Goal: Task Accomplishment & Management: Manage account settings

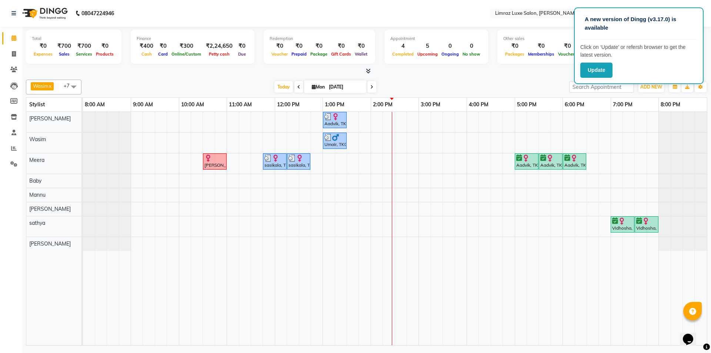
click at [73, 89] on span at bounding box center [73, 87] width 15 height 14
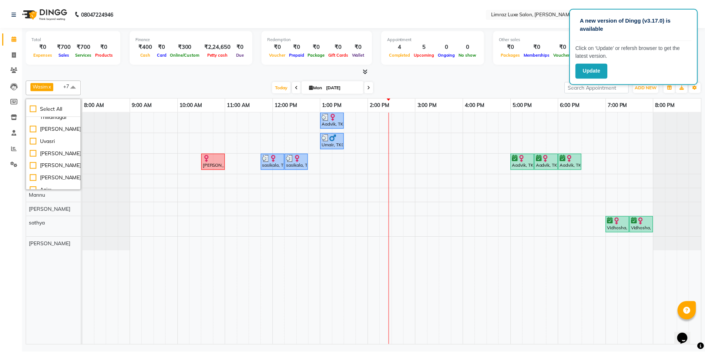
scroll to position [204, 0]
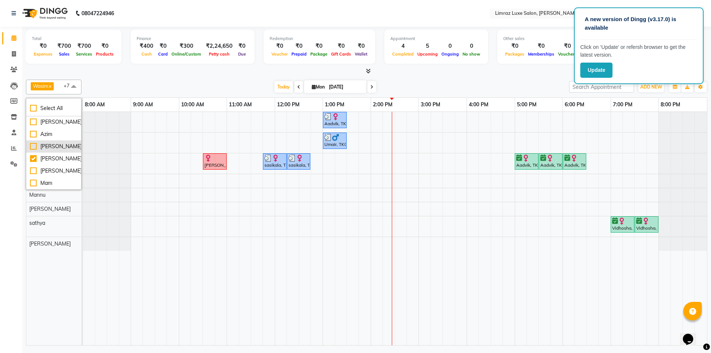
click at [36, 147] on div "[PERSON_NAME]" at bounding box center [53, 147] width 47 height 8
checkbox input "true"
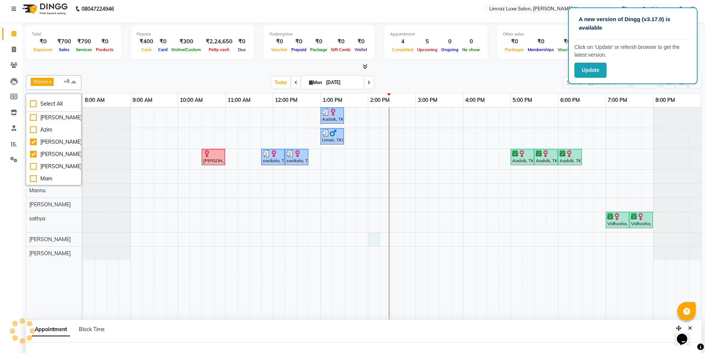
select select "89894"
select select "840"
select select "tentative"
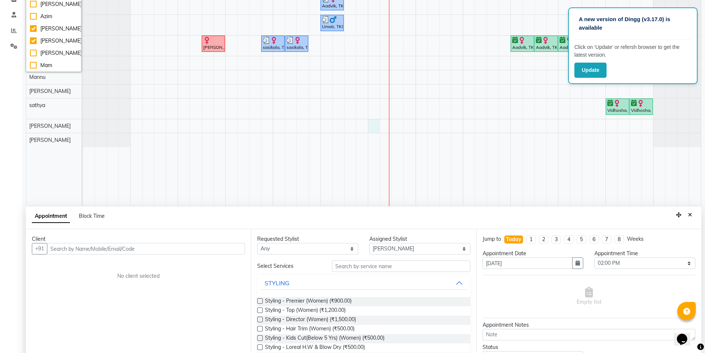
scroll to position [140, 0]
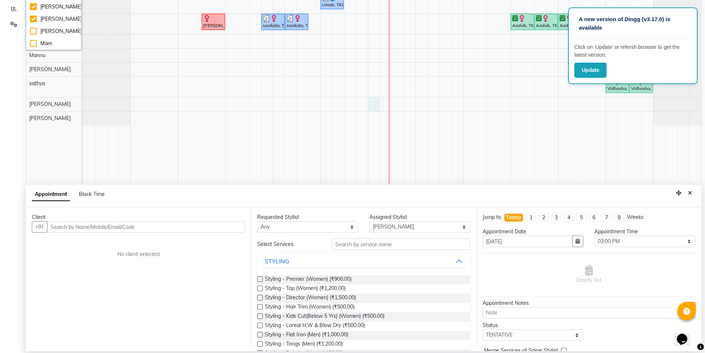
click at [117, 227] on input "text" at bounding box center [146, 226] width 198 height 11
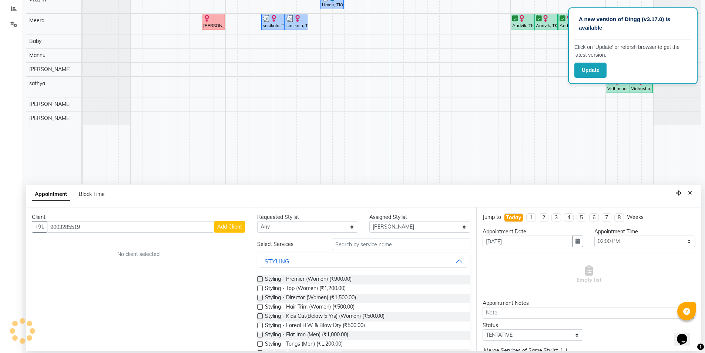
type input "9003285519"
click at [225, 224] on span "Add Client" at bounding box center [229, 226] width 25 height 7
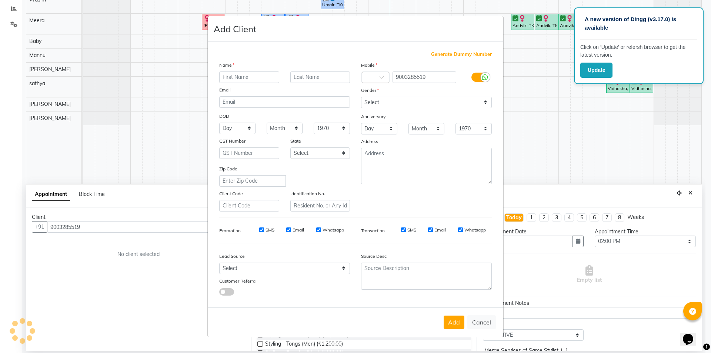
click at [228, 78] on input "text" at bounding box center [249, 76] width 60 height 11
type input "[PERSON_NAME]"
drag, startPoint x: 397, startPoint y: 102, endPoint x: 396, endPoint y: 108, distance: 5.6
click at [397, 102] on select "Select Male Female Other Prefer Not To Say" at bounding box center [426, 102] width 131 height 11
select select "[DEMOGRAPHIC_DATA]"
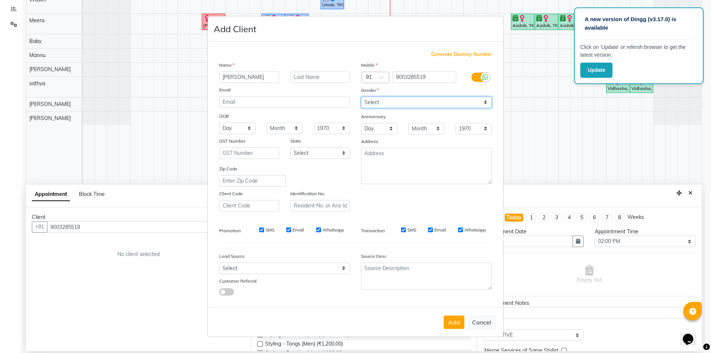
click at [361, 97] on select "Select Male Female Other Prefer Not To Say" at bounding box center [426, 102] width 131 height 11
click at [262, 230] on input "SMS" at bounding box center [261, 229] width 5 height 5
checkbox input "false"
click at [286, 230] on input "Email" at bounding box center [288, 229] width 5 height 5
checkbox input "false"
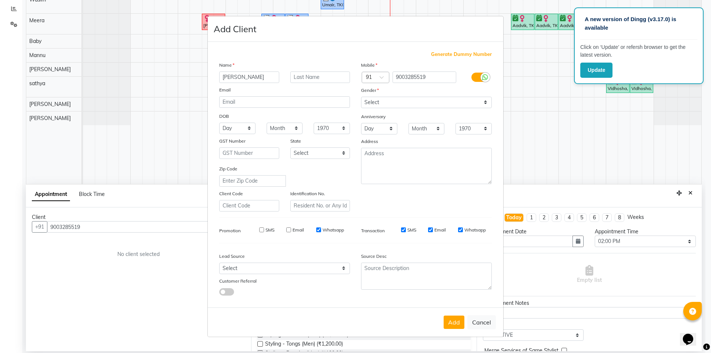
drag, startPoint x: 318, startPoint y: 228, endPoint x: 334, endPoint y: 239, distance: 18.6
click at [319, 228] on input "Whatsapp" at bounding box center [318, 229] width 5 height 5
checkbox input "false"
drag, startPoint x: 404, startPoint y: 230, endPoint x: 426, endPoint y: 243, distance: 25.1
click at [405, 230] on input "SMS" at bounding box center [403, 229] width 5 height 5
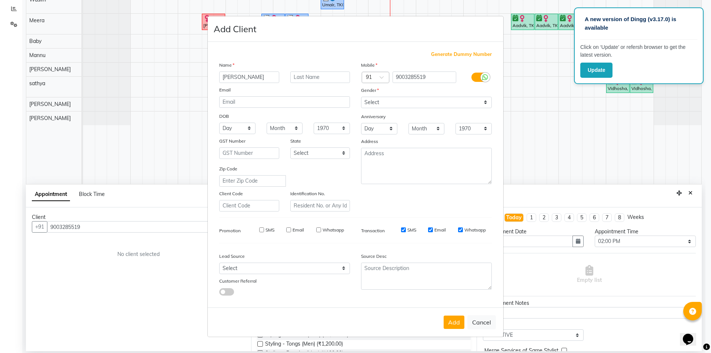
checkbox input "false"
click at [431, 230] on input "Email" at bounding box center [430, 229] width 5 height 5
checkbox input "false"
click at [459, 231] on input "Whatsapp" at bounding box center [460, 229] width 5 height 5
checkbox input "false"
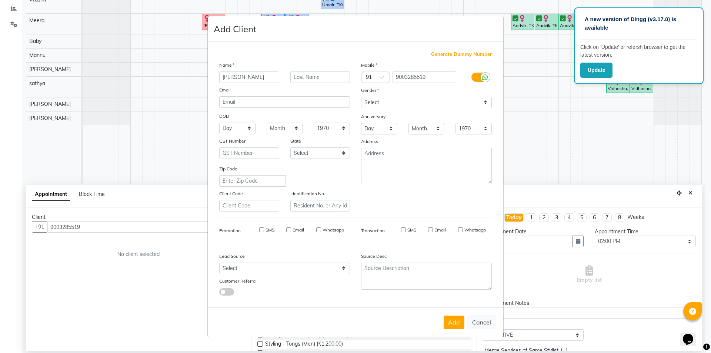
click at [451, 321] on button "Add" at bounding box center [454, 321] width 21 height 13
type input "90******19"
select select
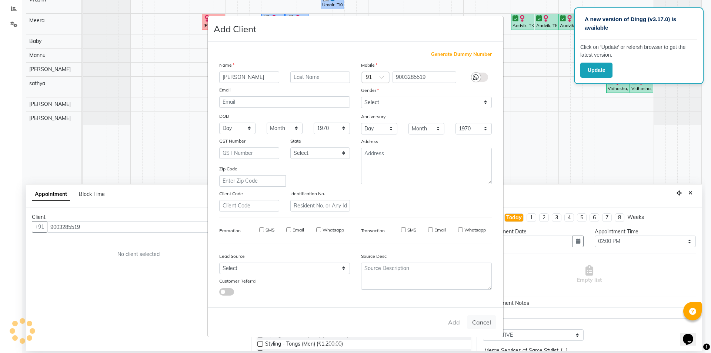
select select
checkbox input "false"
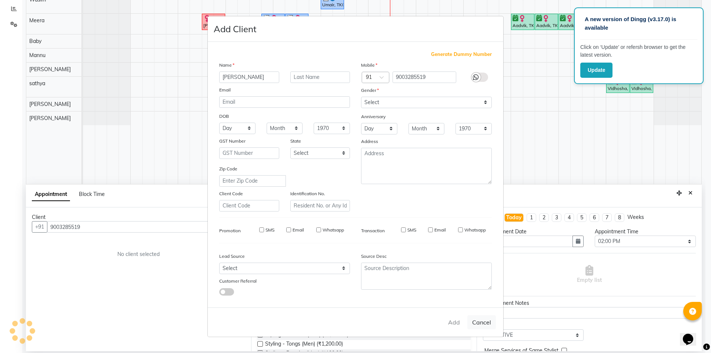
checkbox input "false"
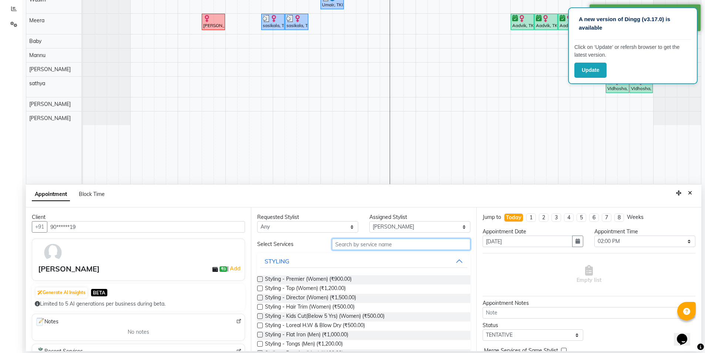
click at [363, 239] on input "text" at bounding box center [401, 243] width 138 height 11
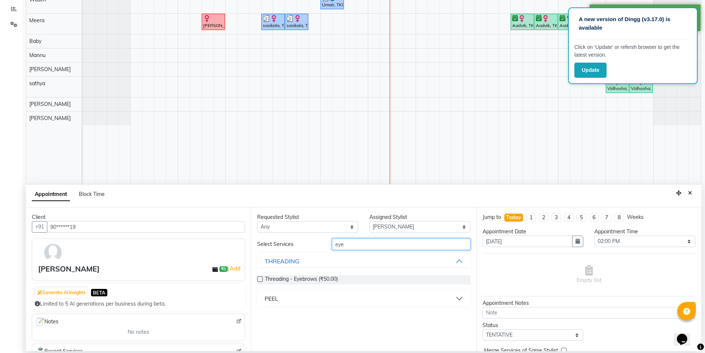
type input "eye"
click at [261, 279] on label at bounding box center [260, 279] width 6 height 6
click at [261, 279] on input "checkbox" at bounding box center [259, 279] width 5 height 5
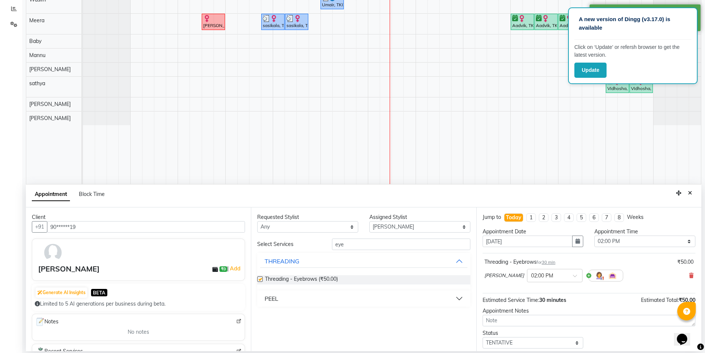
checkbox input "false"
click at [405, 227] on select "Select Amir Anand Azim Baby Bharathi bishal david Jothi Karthiga Keerthana Limr…" at bounding box center [420, 226] width 101 height 11
select select "74165"
click at [370, 221] on select "Select Amir Anand Azim Baby Bharathi bishal david Jothi Karthiga Keerthana Limr…" at bounding box center [420, 226] width 101 height 11
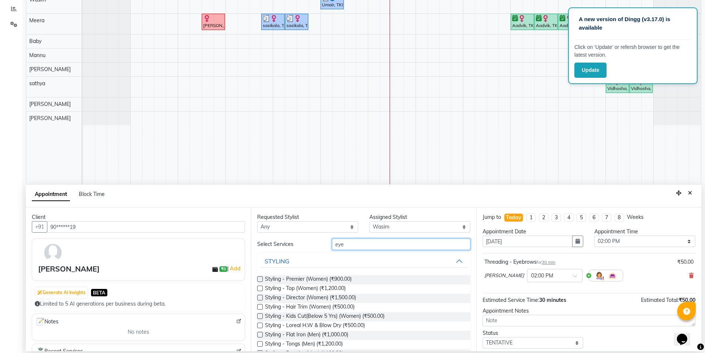
drag, startPoint x: 346, startPoint y: 247, endPoint x: 319, endPoint y: 246, distance: 27.4
click at [318, 246] on div "Select Services eye" at bounding box center [364, 243] width 224 height 11
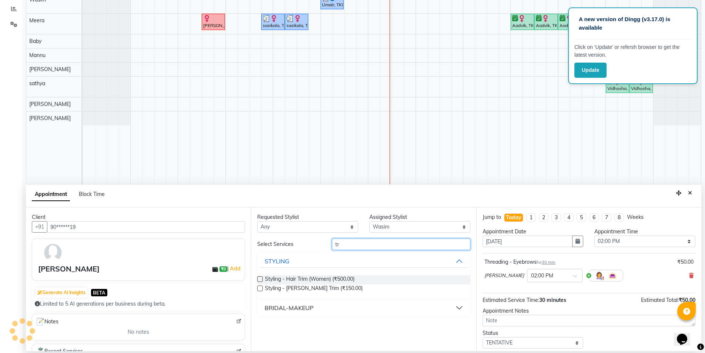
type input "t"
type input "beard"
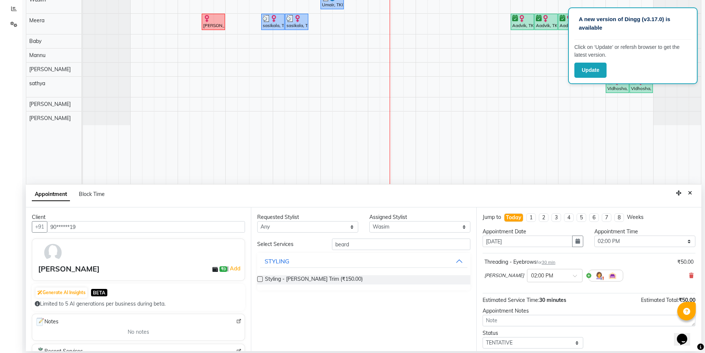
click at [259, 278] on label at bounding box center [260, 279] width 6 height 6
click at [259, 278] on input "checkbox" at bounding box center [259, 279] width 5 height 5
checkbox input "false"
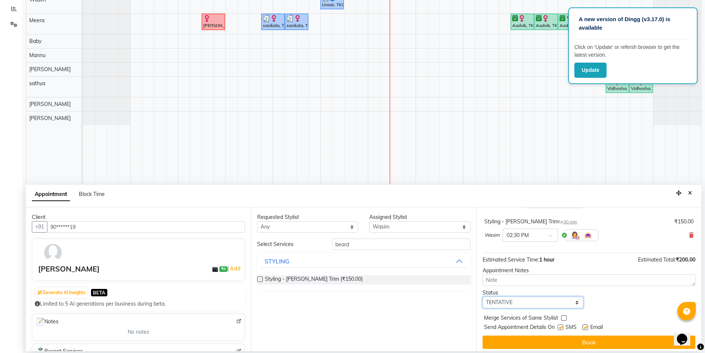
click at [505, 304] on select "Select TENTATIVE CONFIRM CHECK-IN UPCOMING" at bounding box center [533, 302] width 101 height 11
select select "check-in"
click at [483, 297] on select "Select TENTATIVE CONFIRM CHECK-IN UPCOMING" at bounding box center [533, 302] width 101 height 11
click at [562, 325] on label at bounding box center [561, 327] width 6 height 6
click at [562, 325] on input "checkbox" at bounding box center [560, 327] width 5 height 5
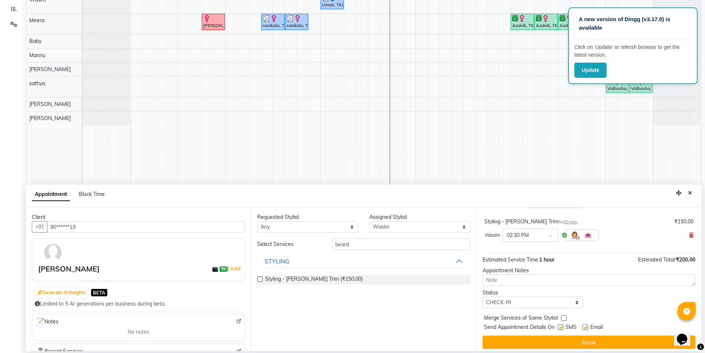
checkbox input "false"
click at [586, 327] on label at bounding box center [586, 327] width 6 height 6
click at [586, 327] on input "checkbox" at bounding box center [585, 327] width 5 height 5
checkbox input "false"
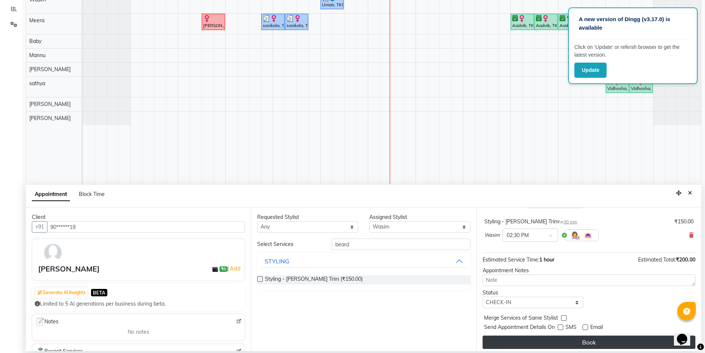
click at [580, 341] on button "Book" at bounding box center [589, 341] width 213 height 13
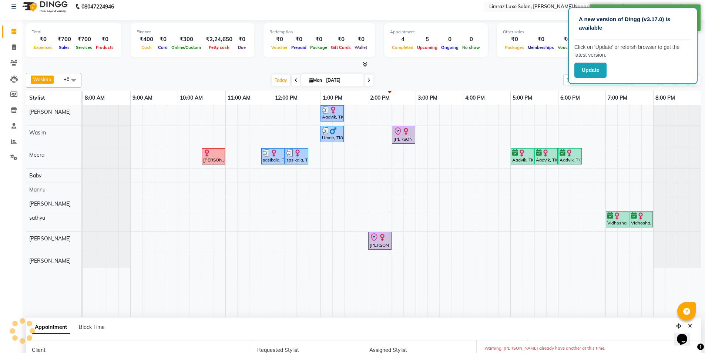
scroll to position [0, 0]
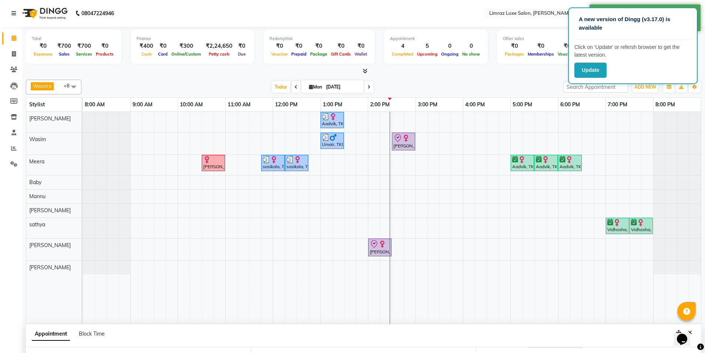
click at [353, 210] on div "Aadvik, TK06, 01:00 PM-01:30 PM, Styling - Top (Men) Umair, TK03, 01:00 PM-01:3…" at bounding box center [392, 218] width 618 height 212
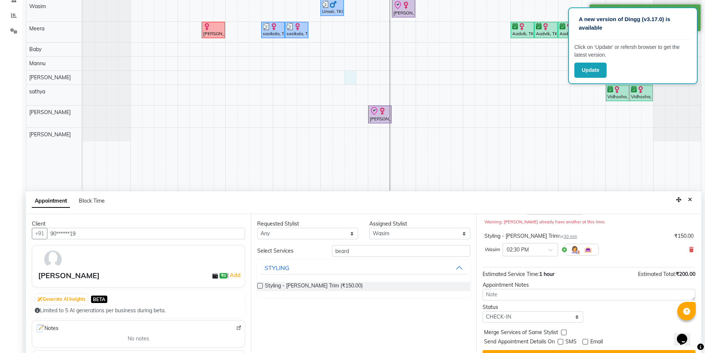
scroll to position [140, 0]
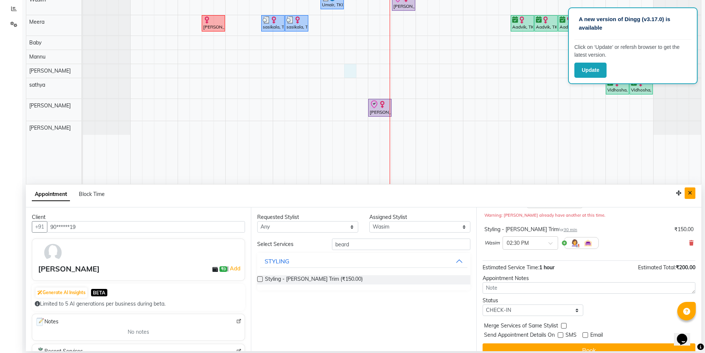
click at [692, 194] on icon "Close" at bounding box center [690, 192] width 4 height 5
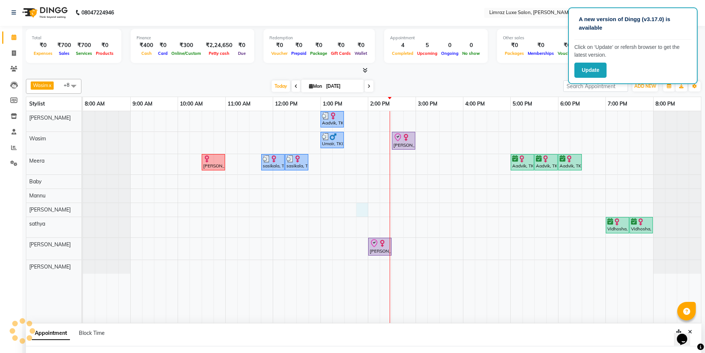
select select "74163"
select select "825"
select select "tentative"
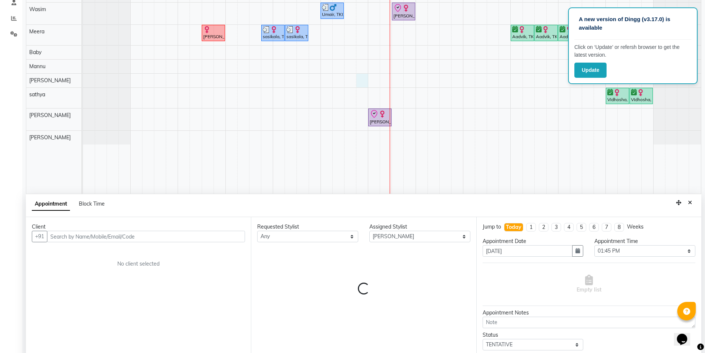
scroll to position [140, 0]
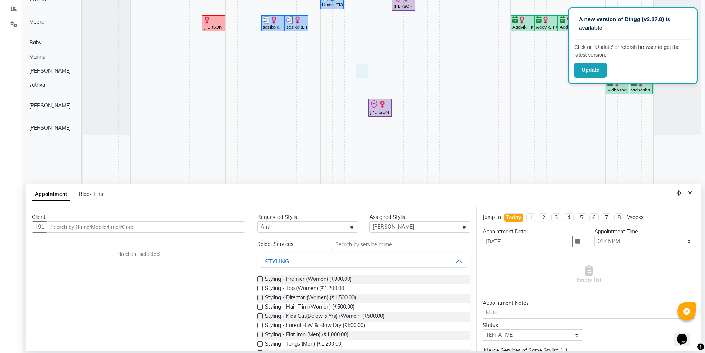
click at [105, 225] on input "text" at bounding box center [146, 226] width 198 height 11
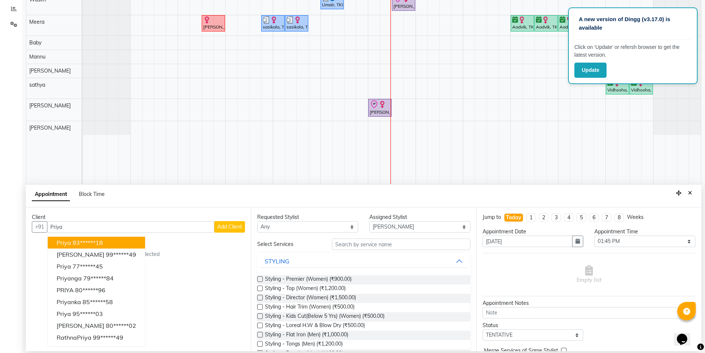
drag, startPoint x: 75, startPoint y: 245, endPoint x: 81, endPoint y: 253, distance: 9.9
click at [75, 245] on ngb-highlight "93******18" at bounding box center [88, 242] width 30 height 7
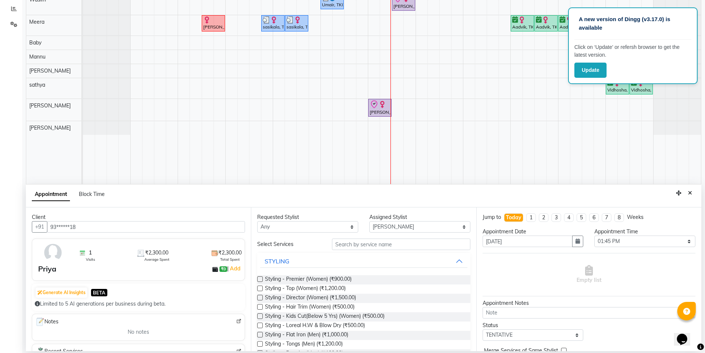
type input "93******18"
click at [370, 242] on input "text" at bounding box center [401, 243] width 138 height 11
click at [354, 244] on input "text" at bounding box center [401, 243] width 138 height 11
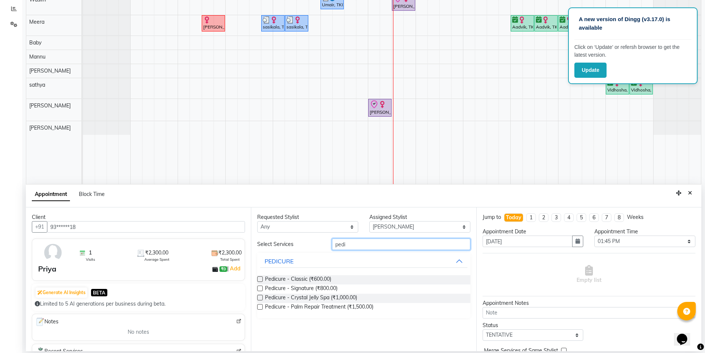
type input "pedi"
click at [691, 193] on icon "Close" at bounding box center [690, 192] width 4 height 5
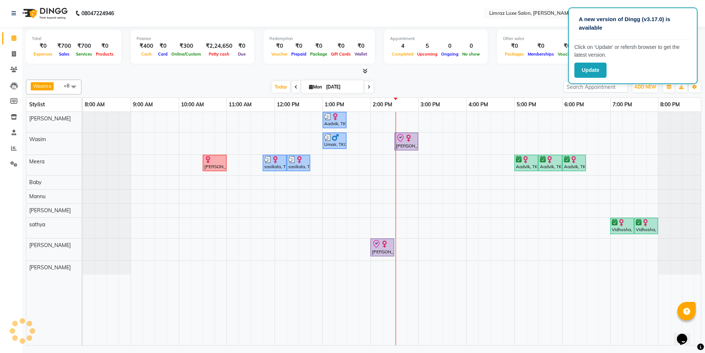
scroll to position [0, 0]
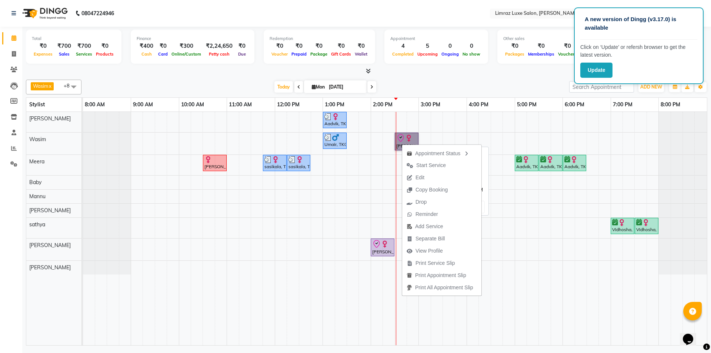
click at [404, 137] on link "[PERSON_NAME] Malar, TK07, 02:30 PM-03:00 PM, Styling - [PERSON_NAME] Trim" at bounding box center [407, 142] width 24 height 18
select select "8"
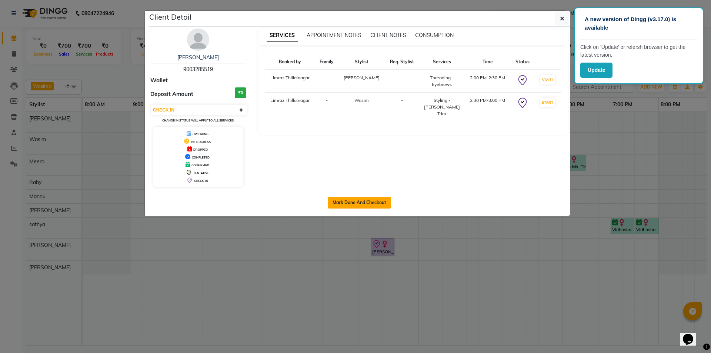
click at [371, 204] on button "Mark Done And Checkout" at bounding box center [359, 203] width 63 height 12
select select "7280"
select select "service"
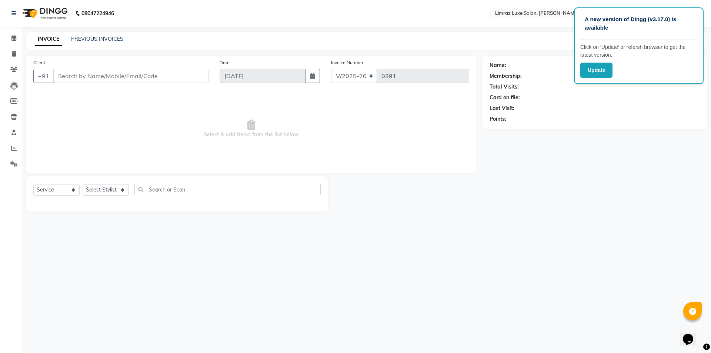
type input "90******19"
select select "89894"
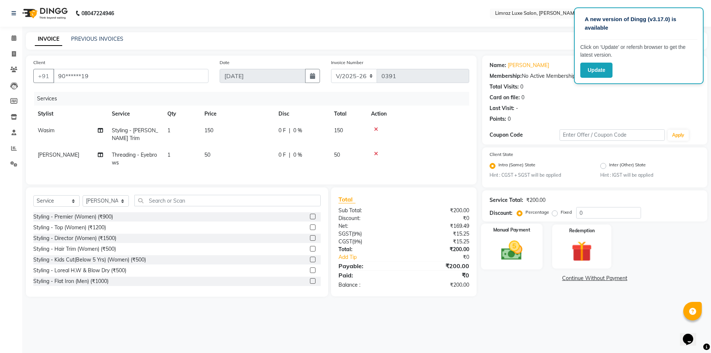
click at [498, 251] on img at bounding box center [511, 250] width 34 height 24
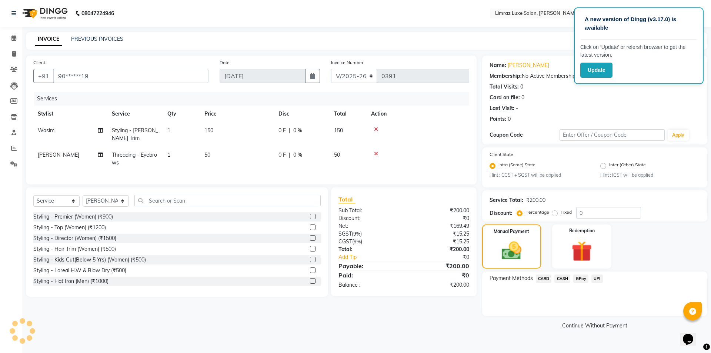
click at [587, 276] on span "GPay" at bounding box center [580, 278] width 15 height 9
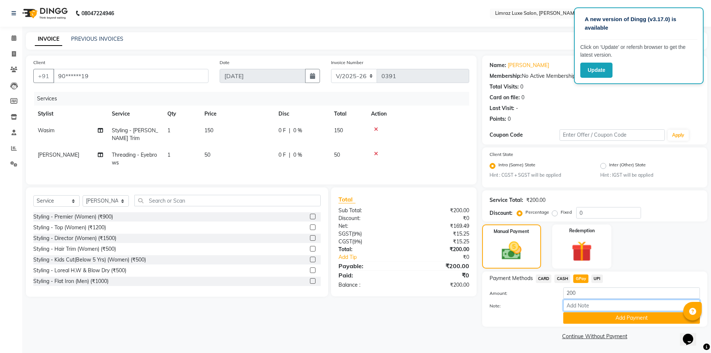
click at [575, 306] on input "Note:" at bounding box center [631, 305] width 137 height 11
type input "gpay mam"
click at [593, 320] on button "Add Payment" at bounding box center [631, 317] width 137 height 11
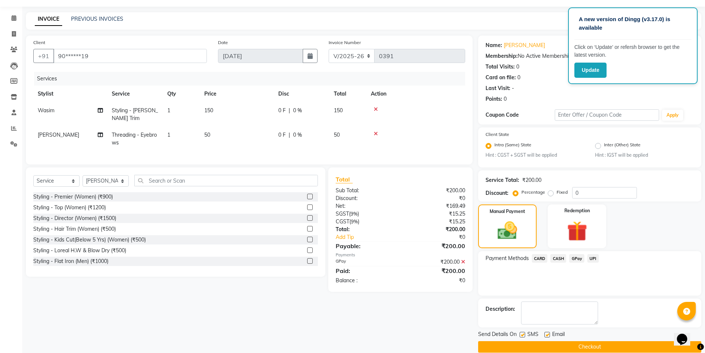
scroll to position [31, 0]
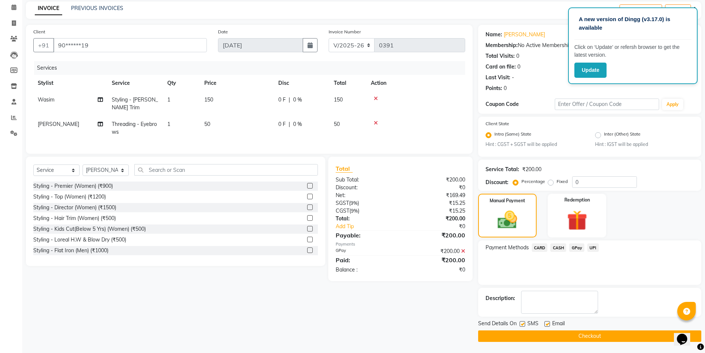
click at [521, 324] on label at bounding box center [523, 324] width 6 height 6
click at [521, 324] on input "checkbox" at bounding box center [522, 324] width 5 height 5
checkbox input "false"
drag, startPoint x: 548, startPoint y: 325, endPoint x: 547, endPoint y: 335, distance: 9.4
click at [548, 326] on label at bounding box center [548, 324] width 6 height 6
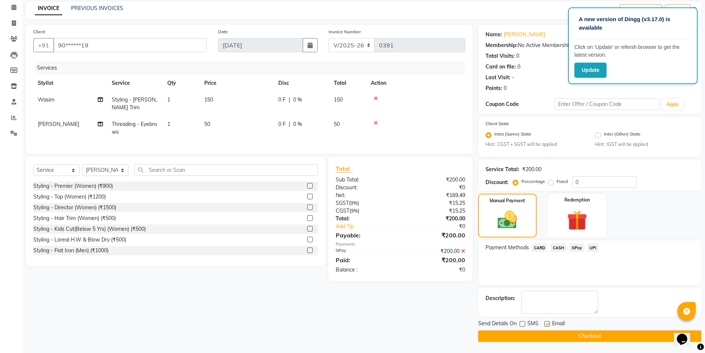
click at [548, 326] on input "checkbox" at bounding box center [547, 324] width 5 height 5
checkbox input "false"
click at [547, 335] on button "Checkout" at bounding box center [589, 335] width 223 height 11
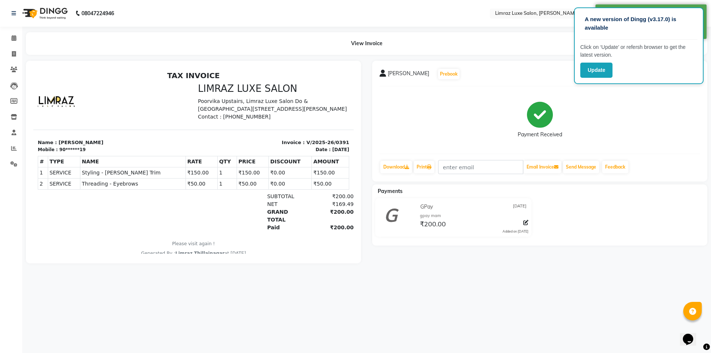
click at [43, 13] on img at bounding box center [44, 13] width 51 height 21
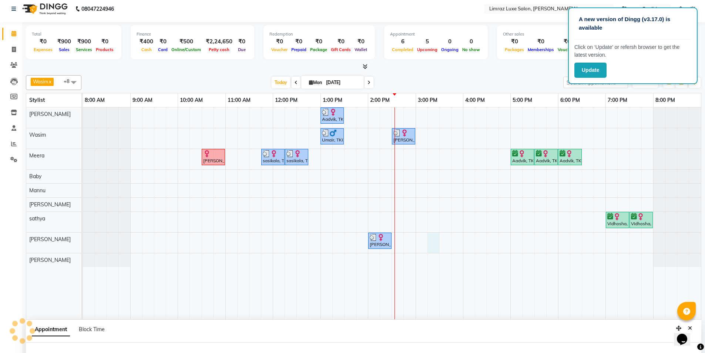
select select "89894"
select select "tentative"
select select "915"
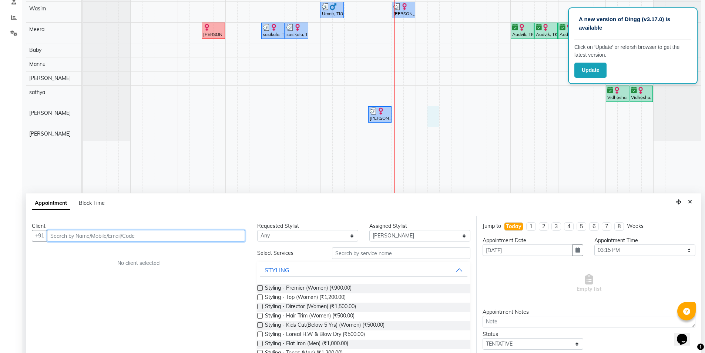
scroll to position [140, 0]
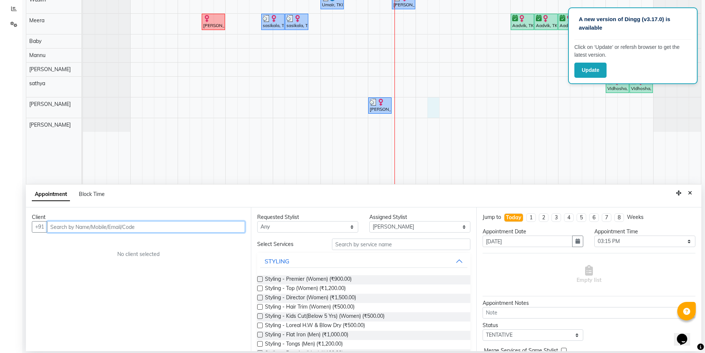
click at [131, 229] on input "text" at bounding box center [146, 226] width 198 height 11
type input "9003797455"
click at [236, 229] on span "Add Client" at bounding box center [229, 226] width 25 height 7
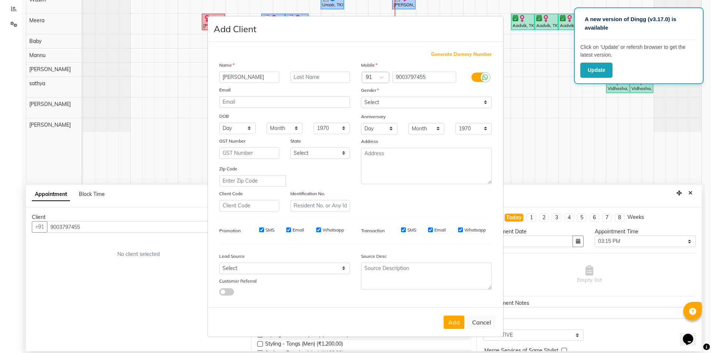
type input "[PERSON_NAME]"
click at [385, 104] on select "Select Male Female Other Prefer Not To Say" at bounding box center [426, 102] width 131 height 11
select select "[DEMOGRAPHIC_DATA]"
click at [361, 97] on select "Select Male Female Other Prefer Not To Say" at bounding box center [426, 102] width 131 height 11
click at [259, 230] on input "SMS" at bounding box center [261, 229] width 5 height 5
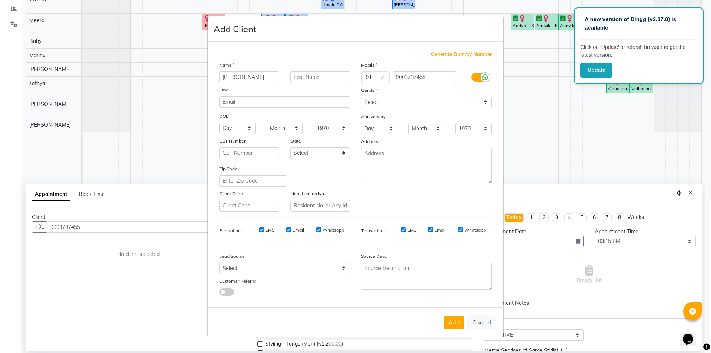
checkbox input "false"
click at [290, 228] on input "Email" at bounding box center [288, 229] width 5 height 5
checkbox input "false"
click at [317, 228] on input "Whatsapp" at bounding box center [318, 229] width 5 height 5
checkbox input "false"
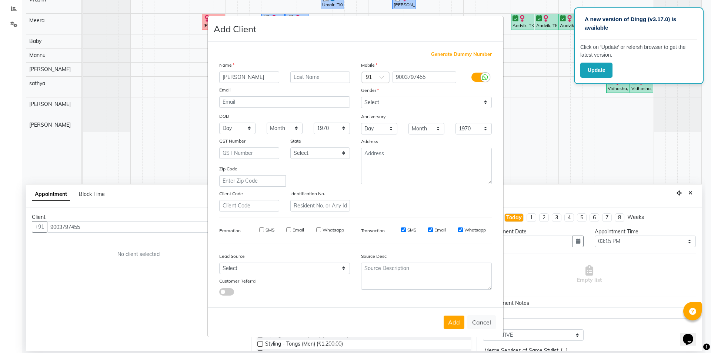
click at [402, 230] on input "SMS" at bounding box center [403, 229] width 5 height 5
checkbox input "false"
drag, startPoint x: 431, startPoint y: 228, endPoint x: 443, endPoint y: 234, distance: 12.6
click at [431, 229] on input "Email" at bounding box center [430, 229] width 5 height 5
checkbox input "false"
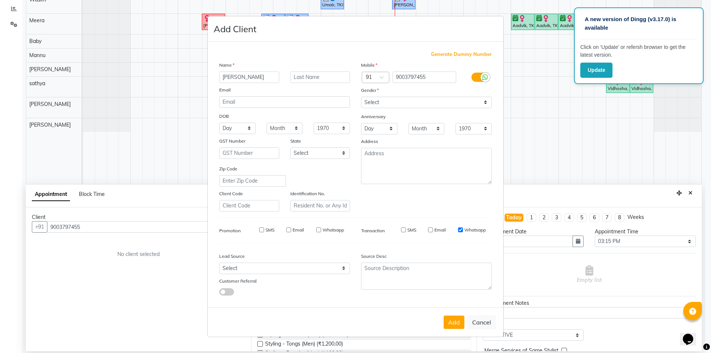
click at [460, 230] on input "Whatsapp" at bounding box center [460, 229] width 5 height 5
checkbox input "false"
click at [459, 323] on button "Add" at bounding box center [454, 321] width 21 height 13
type input "90******55"
select select
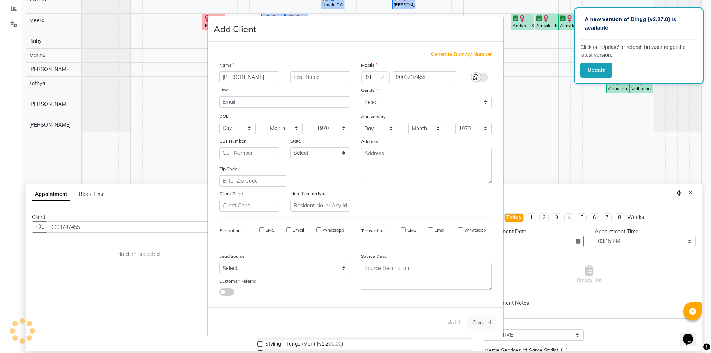
select select
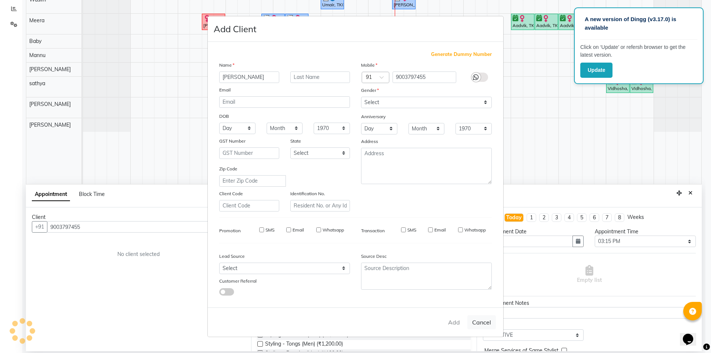
select select
checkbox input "false"
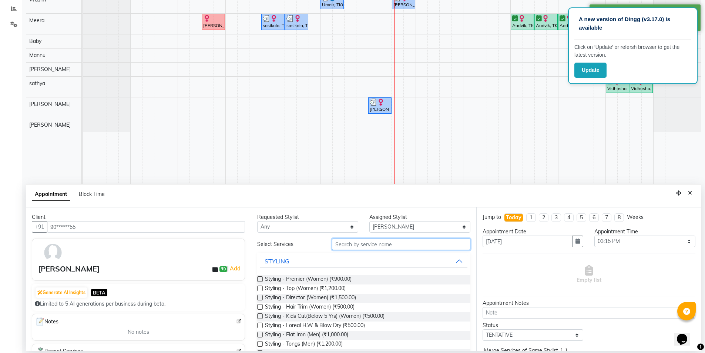
click at [350, 244] on input "text" at bounding box center [401, 243] width 138 height 11
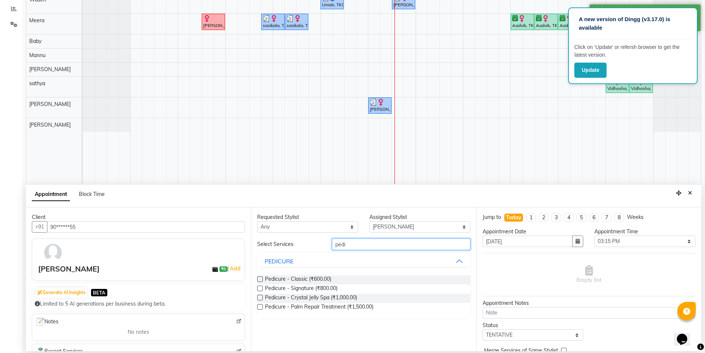
type input "pedi"
click at [261, 279] on label at bounding box center [260, 279] width 6 height 6
click at [261, 279] on input "checkbox" at bounding box center [259, 279] width 5 height 5
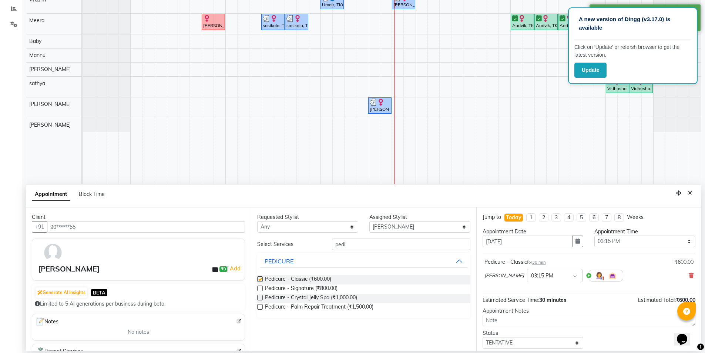
checkbox input "false"
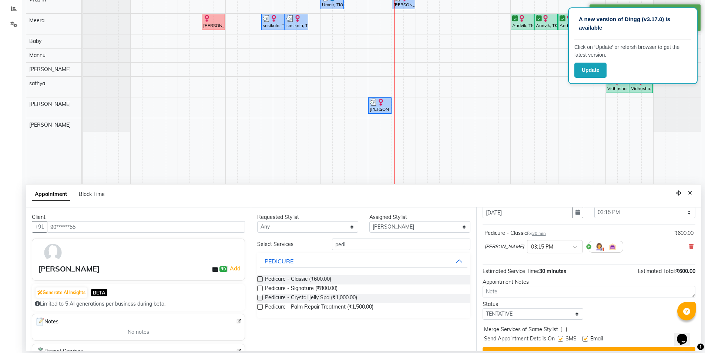
scroll to position [44, 0]
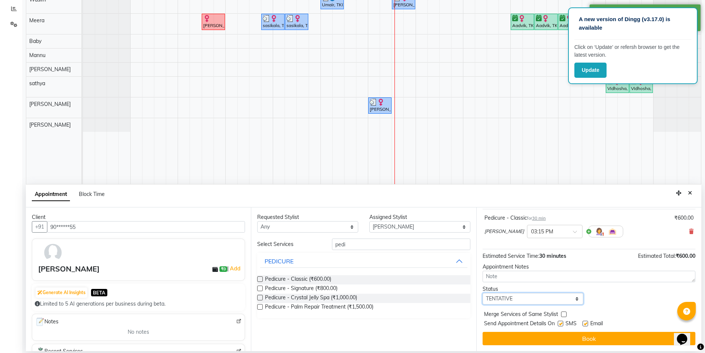
click at [507, 300] on select "Select TENTATIVE CONFIRM CHECK-IN UPCOMING" at bounding box center [533, 298] width 101 height 11
select select "confirm booking"
click at [483, 293] on select "Select TENTATIVE CONFIRM CHECK-IN UPCOMING" at bounding box center [533, 298] width 101 height 11
click at [563, 323] on label at bounding box center [561, 324] width 6 height 6
click at [563, 323] on input "checkbox" at bounding box center [560, 324] width 5 height 5
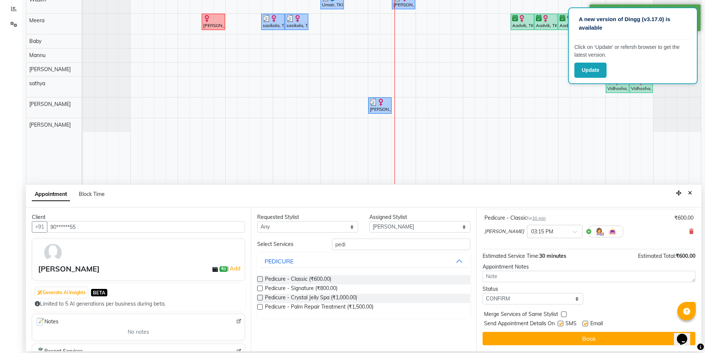
checkbox input "false"
click at [587, 324] on label at bounding box center [586, 324] width 6 height 6
click at [587, 324] on input "checkbox" at bounding box center [585, 324] width 5 height 5
checkbox input "false"
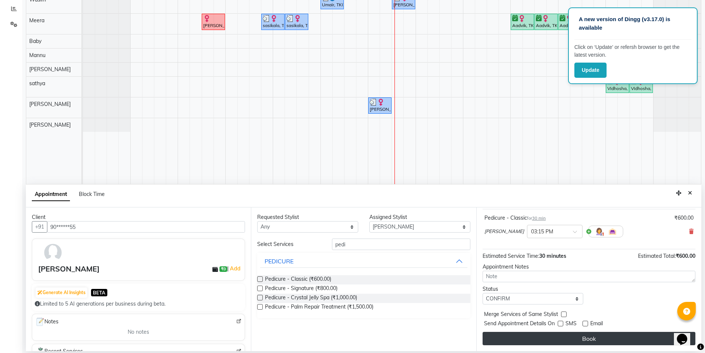
click at [584, 338] on button "Book" at bounding box center [589, 338] width 213 height 13
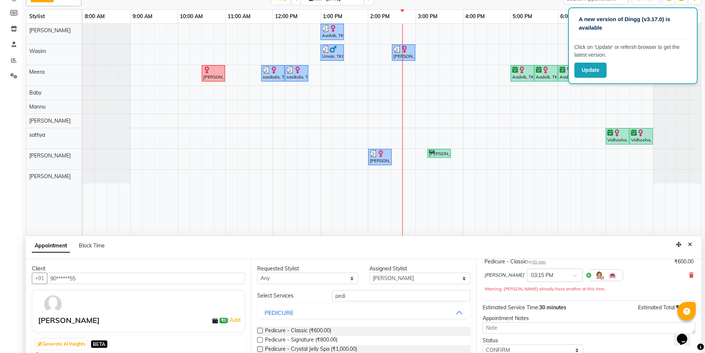
scroll to position [89, 0]
click at [691, 241] on icon "Close" at bounding box center [690, 243] width 4 height 5
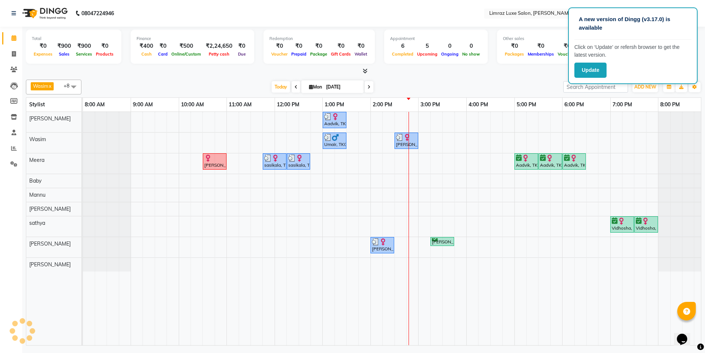
scroll to position [0, 0]
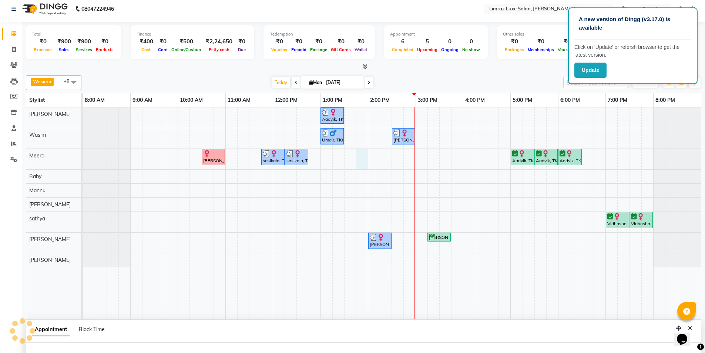
select select "74168"
select select "tentative"
select select "825"
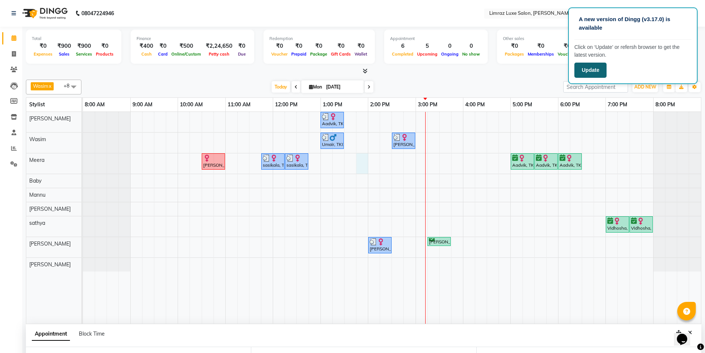
click at [597, 65] on button "Update" at bounding box center [591, 70] width 32 height 15
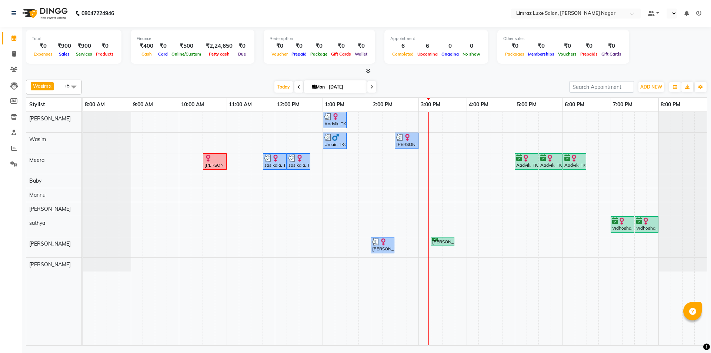
select select "en"
click at [68, 83] on span at bounding box center [73, 87] width 15 height 14
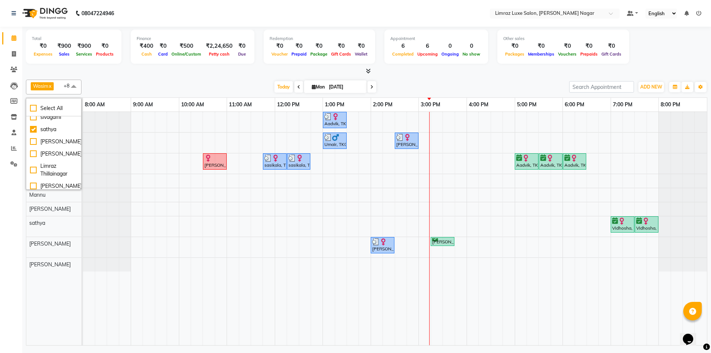
scroll to position [74, 0]
click at [54, 148] on div "sathya" at bounding box center [53, 146] width 47 height 8
checkbox input "false"
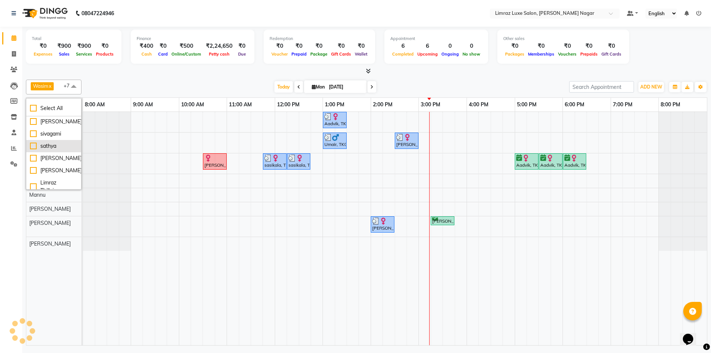
scroll to position [0, 0]
click at [44, 168] on div "Mannu" at bounding box center [53, 171] width 47 height 8
checkbox input "false"
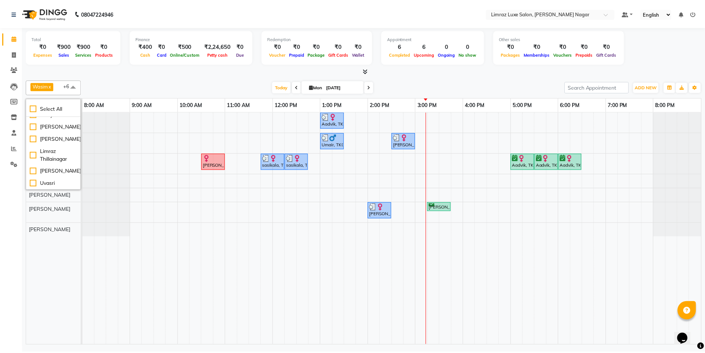
scroll to position [204, 0]
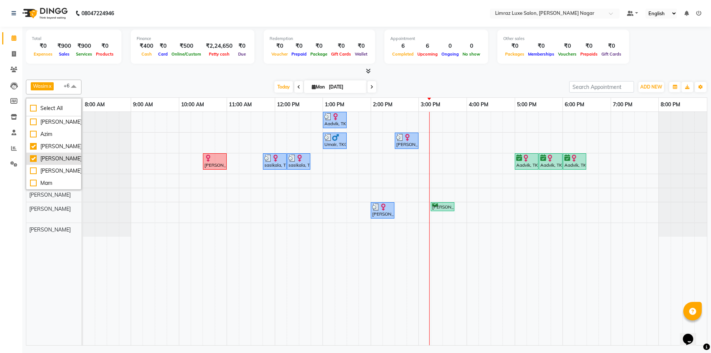
click at [55, 155] on div "[PERSON_NAME]" at bounding box center [53, 159] width 47 height 8
checkbox input "false"
click at [67, 84] on span at bounding box center [73, 87] width 15 height 14
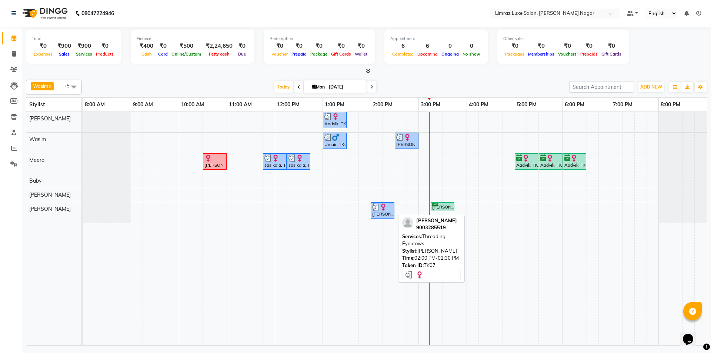
click at [377, 210] on div "[PERSON_NAME], TK07, 02:00 PM-02:30 PM, Threading - Eyebrows" at bounding box center [382, 210] width 22 height 14
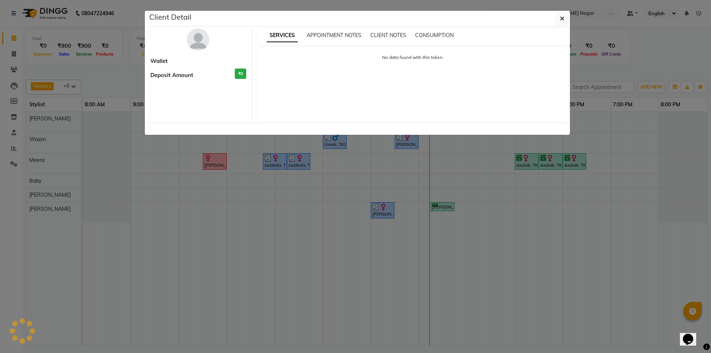
select select "3"
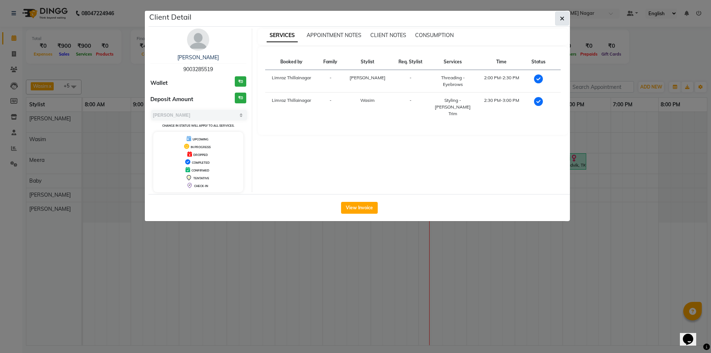
click at [561, 17] on icon "button" at bounding box center [562, 19] width 4 height 6
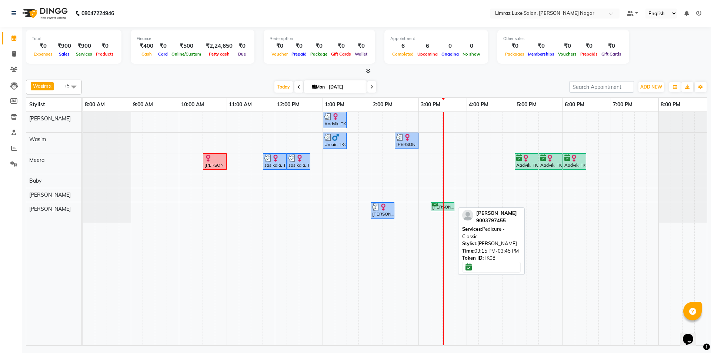
click at [448, 208] on div "[PERSON_NAME], TK08, 03:15 PM-03:45 PM, Pedicure - Classic" at bounding box center [442, 206] width 22 height 7
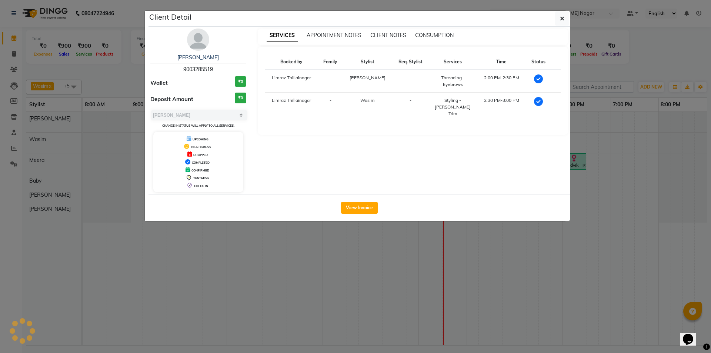
select select "6"
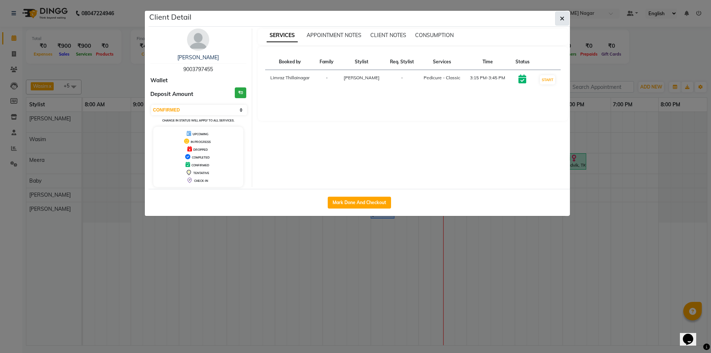
click at [562, 20] on icon "button" at bounding box center [562, 19] width 4 height 6
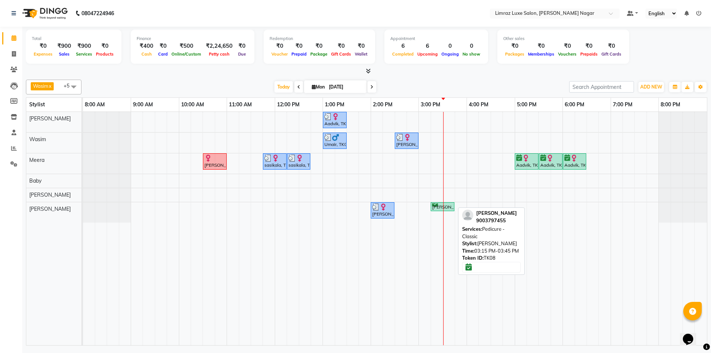
click at [450, 206] on div "[PERSON_NAME], TK08, 03:15 PM-03:45 PM, Pedicure - Classic" at bounding box center [442, 206] width 22 height 7
select select "6"
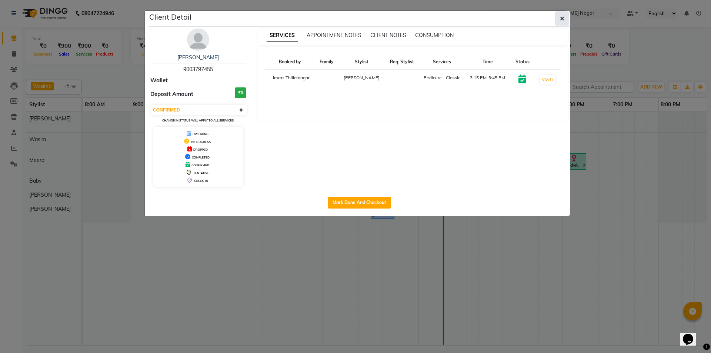
click at [567, 18] on button "button" at bounding box center [562, 18] width 14 height 14
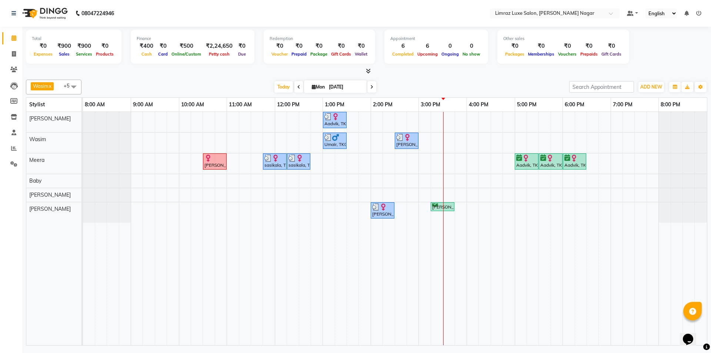
drag, startPoint x: 443, startPoint y: 204, endPoint x: 437, endPoint y: 206, distance: 6.7
click at [437, 206] on div "[PERSON_NAME], TK08, 03:15 PM-03:45 PM, Pedicure - Classic" at bounding box center [442, 206] width 22 height 7
select select "6"
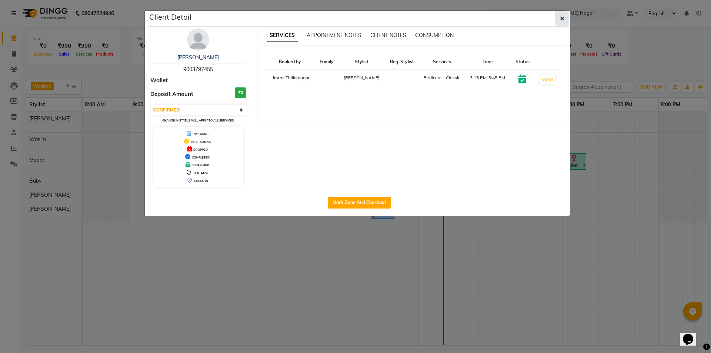
drag, startPoint x: 437, startPoint y: 206, endPoint x: 561, endPoint y: 23, distance: 221.0
click at [561, 23] on button "button" at bounding box center [562, 18] width 14 height 14
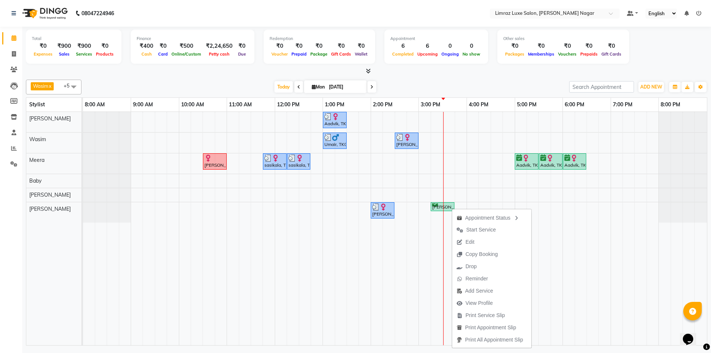
click at [479, 242] on span "Edit" at bounding box center [465, 242] width 27 height 12
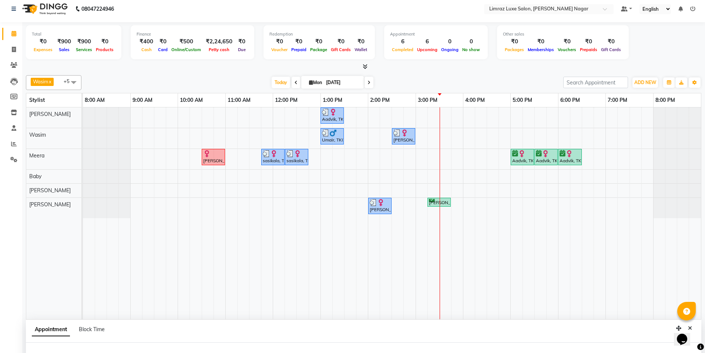
select select "tentative"
type input "[DATE]"
select select "confirm booking"
select select "915"
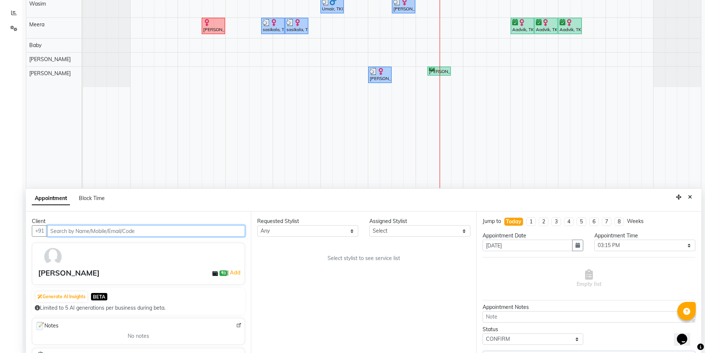
scroll to position [140, 0]
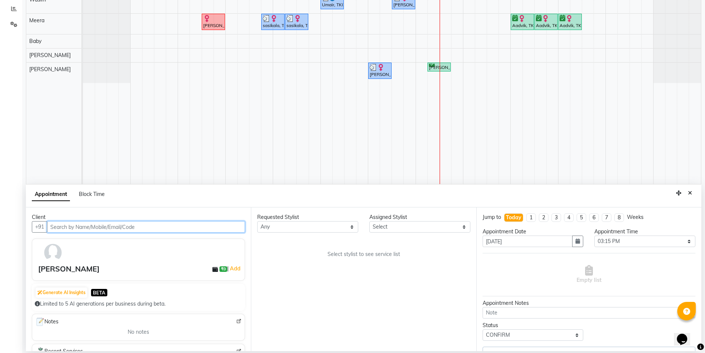
select select "89894"
select select "3648"
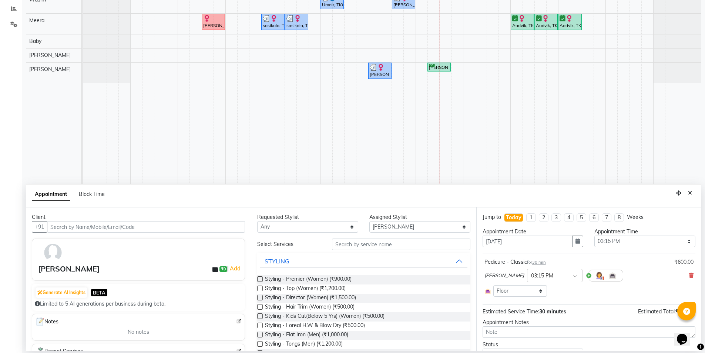
click at [651, 250] on div "Appointment Time Select 09:00 AM 09:15 AM 09:30 AM 09:45 AM 10:00 AM 10:15 AM 1…" at bounding box center [645, 240] width 112 height 25
click at [654, 244] on select "Select 09:00 AM 09:15 AM 09:30 AM 09:45 AM 10:00 AM 10:15 AM 10:30 AM 10:45 AM …" at bounding box center [645, 241] width 101 height 11
select select "945"
click at [595, 236] on select "Select 09:00 AM 09:15 AM 09:30 AM 09:45 AM 10:00 AM 10:15 AM 10:30 AM 10:45 AM …" at bounding box center [645, 241] width 101 height 11
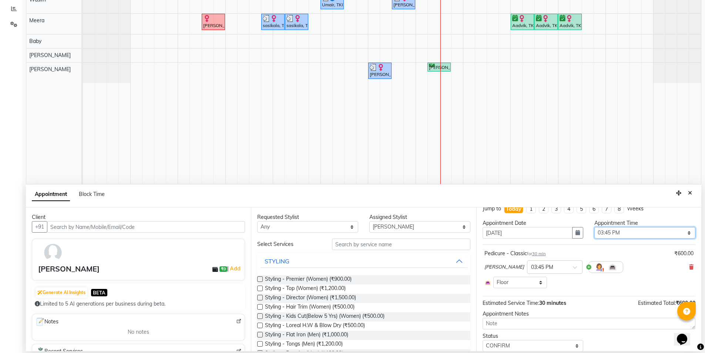
scroll to position [34, 0]
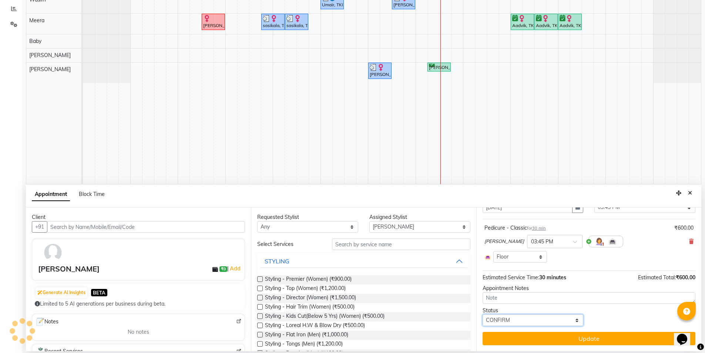
click at [565, 318] on select "Select TENTATIVE CONFIRM CHECK-IN UPCOMING" at bounding box center [533, 319] width 101 height 11
click at [562, 320] on select "Select TENTATIVE CONFIRM CHECK-IN UPCOMING" at bounding box center [533, 319] width 101 height 11
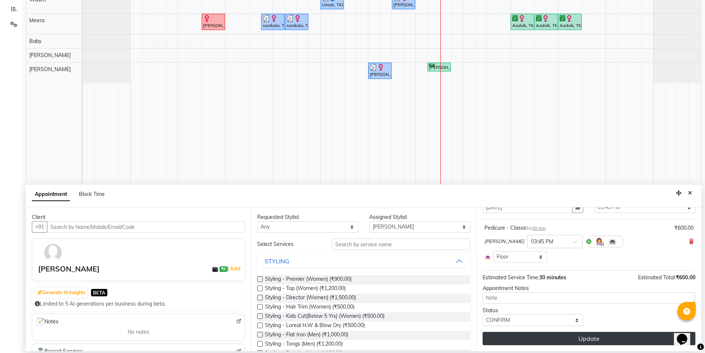
click at [573, 333] on button "Update" at bounding box center [589, 338] width 213 height 13
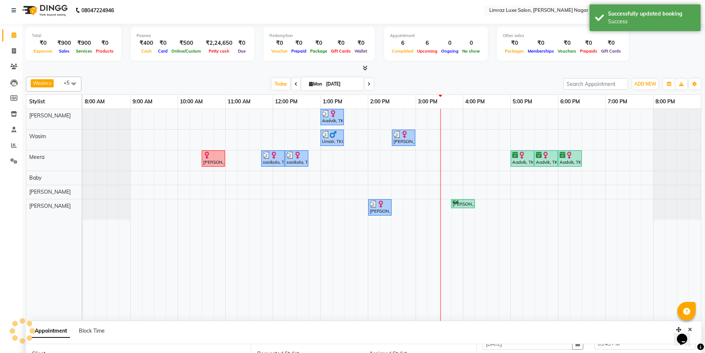
scroll to position [0, 0]
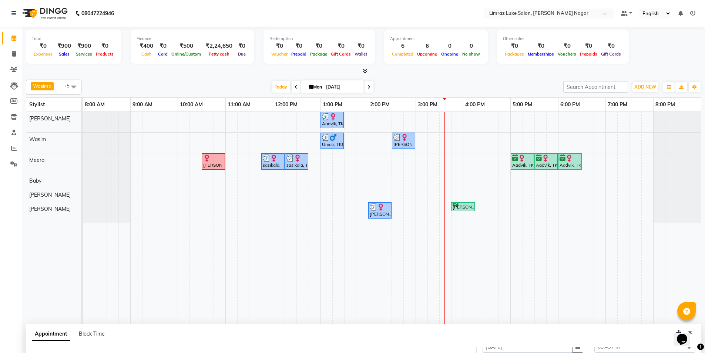
click at [329, 86] on input "[DATE]" at bounding box center [342, 86] width 37 height 11
select select "9"
select select "2025"
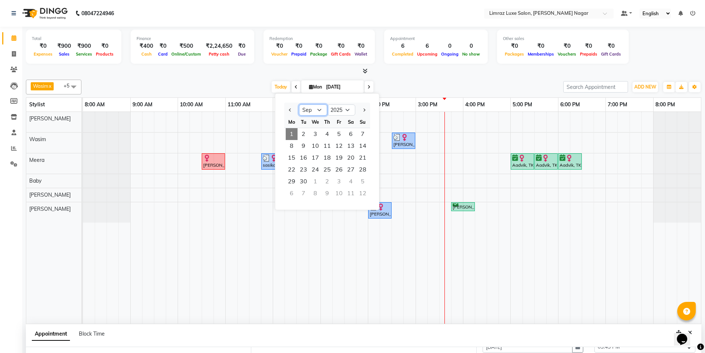
click at [318, 112] on select "Jan Feb Mar Apr May Jun [DATE] Aug Sep Oct Nov Dec" at bounding box center [313, 109] width 28 height 11
select select "8"
click at [299, 104] on select "Jan Feb Mar Apr May Jun [DATE] Aug Sep Oct Nov Dec" at bounding box center [313, 109] width 28 height 11
click at [331, 181] on span "28" at bounding box center [327, 182] width 12 height 12
type input "[DATE]"
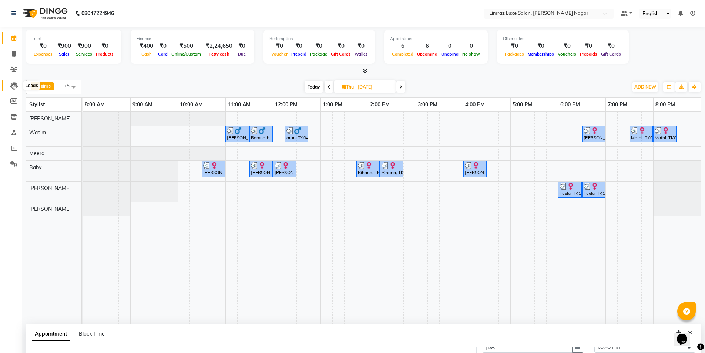
click at [14, 83] on icon at bounding box center [13, 85] width 7 height 7
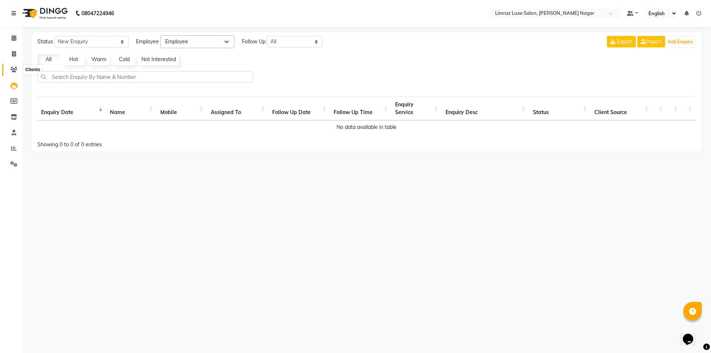
click at [11, 70] on icon at bounding box center [13, 70] width 7 height 6
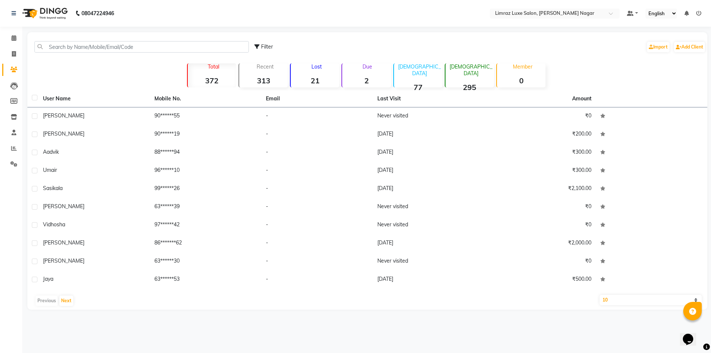
click at [265, 46] on span "Filter" at bounding box center [267, 46] width 12 height 7
select select "1000000"
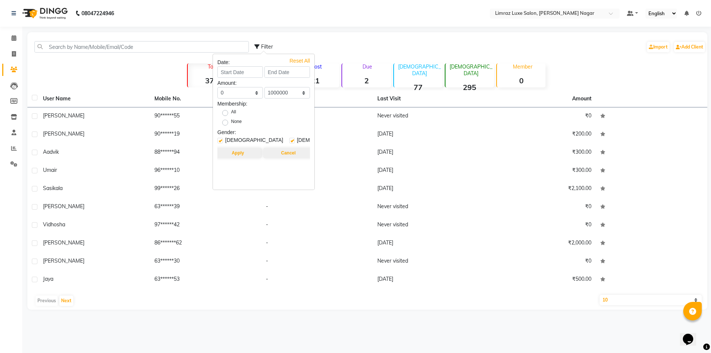
click at [265, 46] on span "Filter" at bounding box center [267, 46] width 12 height 7
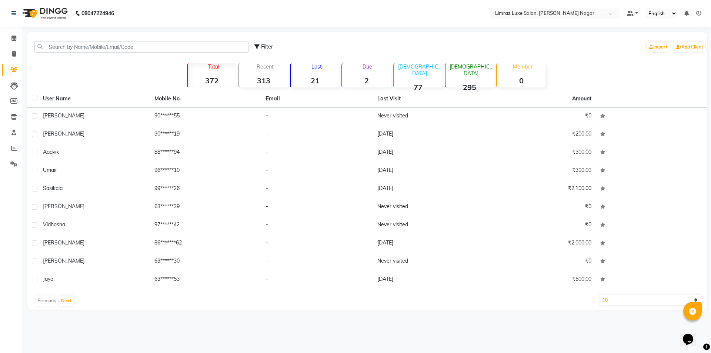
click at [265, 46] on span "Filter" at bounding box center [267, 46] width 12 height 7
select select "1000000"
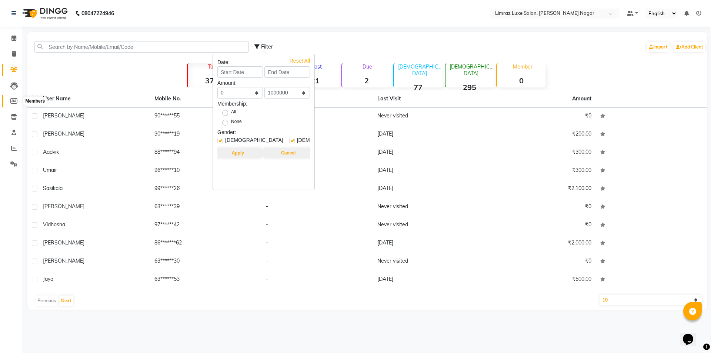
click at [18, 103] on span at bounding box center [13, 101] width 13 height 9
select select
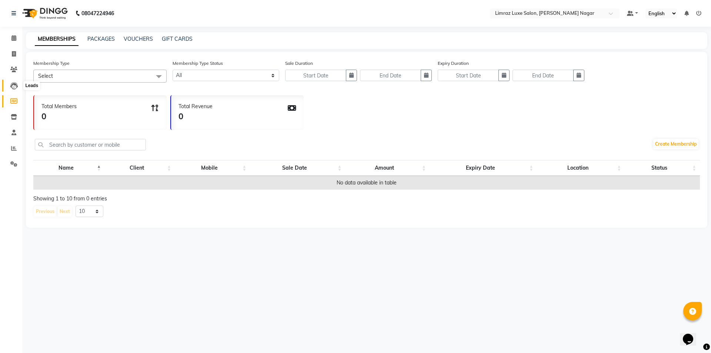
click at [8, 87] on span at bounding box center [13, 85] width 13 height 9
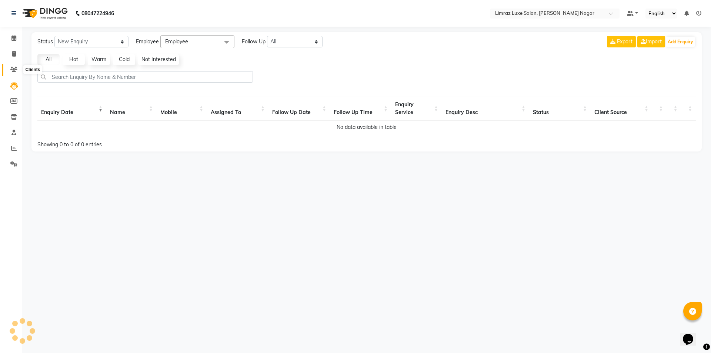
click at [16, 70] on icon at bounding box center [13, 70] width 7 height 6
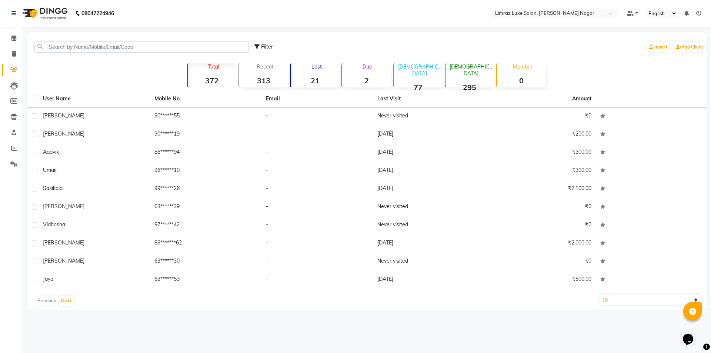
click at [651, 304] on select "10 50 100" at bounding box center [651, 300] width 102 height 10
select select "100"
click at [600, 295] on select "10 50 100" at bounding box center [651, 300] width 102 height 10
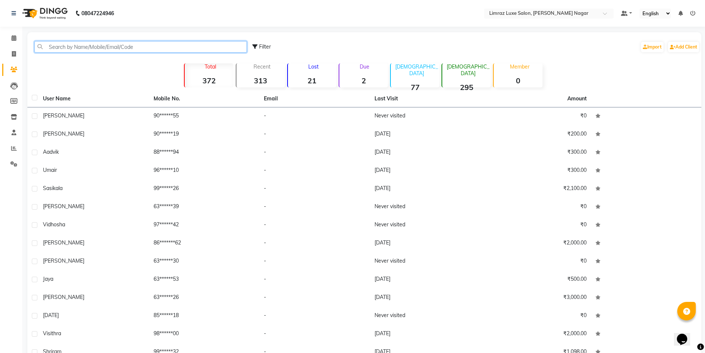
click at [165, 44] on input "text" at bounding box center [140, 46] width 213 height 11
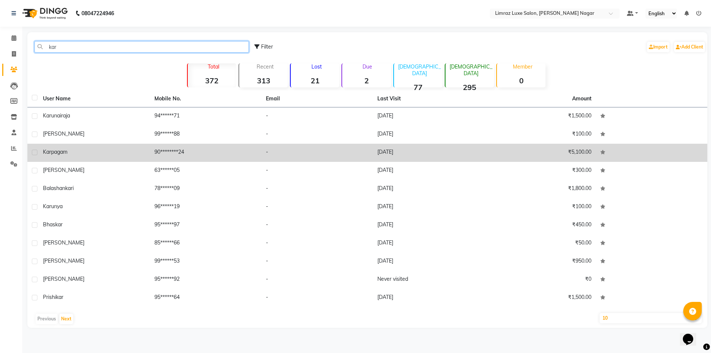
type input "kar"
click at [131, 155] on div "Karpagam" at bounding box center [94, 152] width 103 height 8
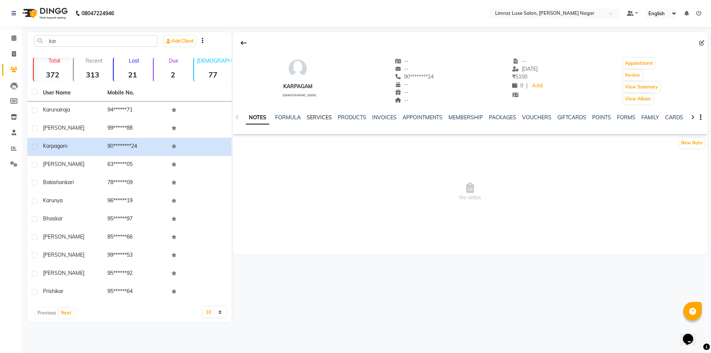
click at [312, 119] on link "SERVICES" at bounding box center [319, 117] width 25 height 7
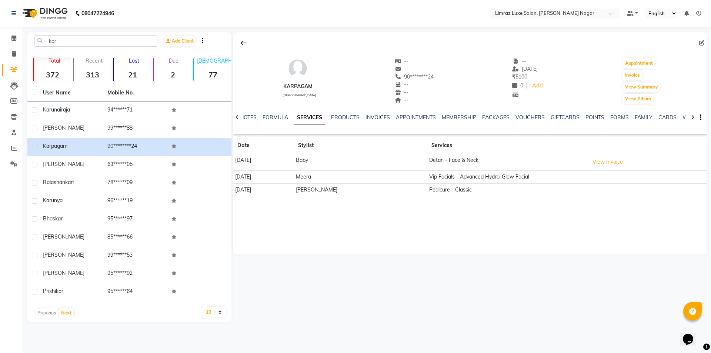
click at [348, 121] on div "PRODUCTS" at bounding box center [345, 118] width 29 height 8
click at [269, 120] on link "FORMULA" at bounding box center [276, 117] width 26 height 7
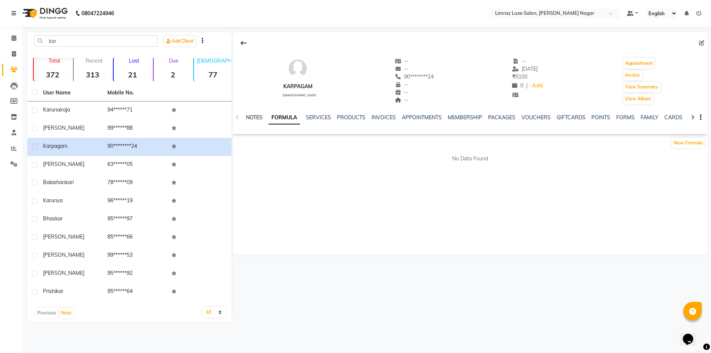
click at [258, 119] on link "NOTES" at bounding box center [254, 117] width 17 height 7
click at [649, 118] on link "FAMILY" at bounding box center [650, 117] width 18 height 7
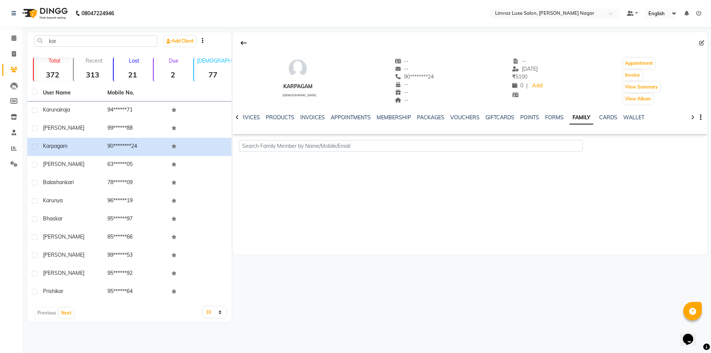
click at [604, 121] on div "CARDS" at bounding box center [608, 118] width 18 height 8
click at [603, 121] on div "CARDS" at bounding box center [608, 118] width 18 height 8
drag, startPoint x: 595, startPoint y: 116, endPoint x: 601, endPoint y: 119, distance: 7.1
click at [599, 116] on link "CARDS" at bounding box center [608, 117] width 18 height 7
click at [618, 120] on link "WALLET" at bounding box center [628, 117] width 21 height 7
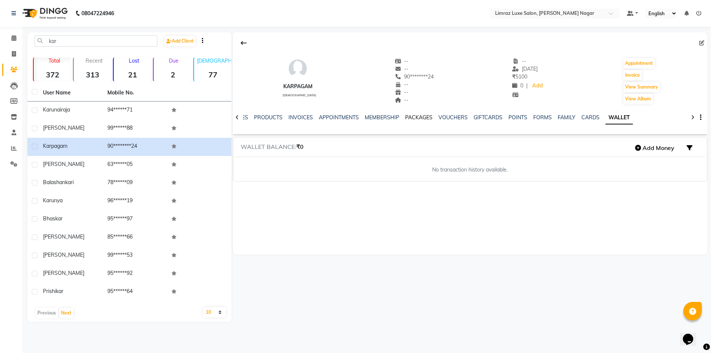
click at [418, 119] on link "PACKAGES" at bounding box center [418, 117] width 27 height 7
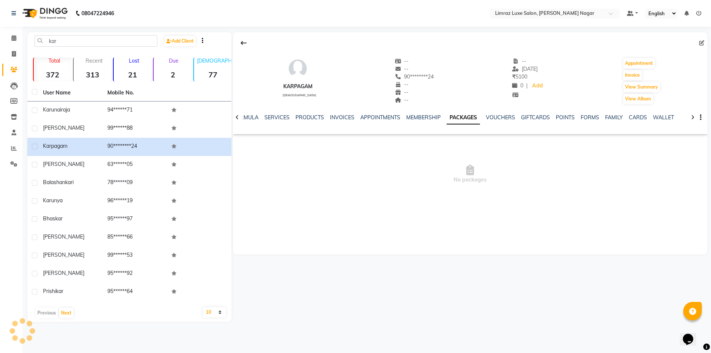
click at [423, 121] on div "NOTES FORMULA SERVICES PRODUCTS INVOICES APPOINTMENTS MEMBERSHIP PACKAGES VOUCH…" at bounding box center [461, 121] width 431 height 14
click at [417, 117] on link "MEMBERSHIP" at bounding box center [423, 117] width 34 height 7
click at [53, 13] on img at bounding box center [44, 13] width 51 height 21
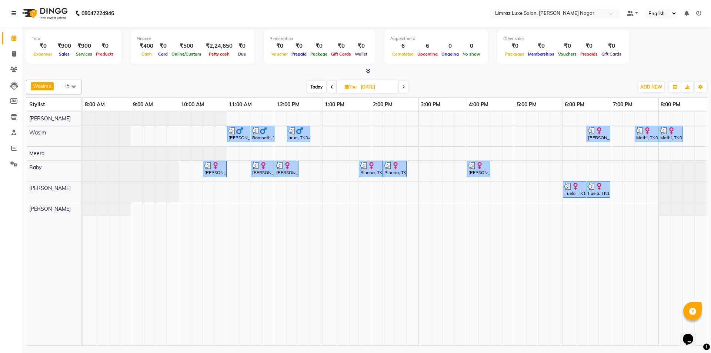
click at [320, 86] on span "Today" at bounding box center [316, 86] width 19 height 11
type input "[DATE]"
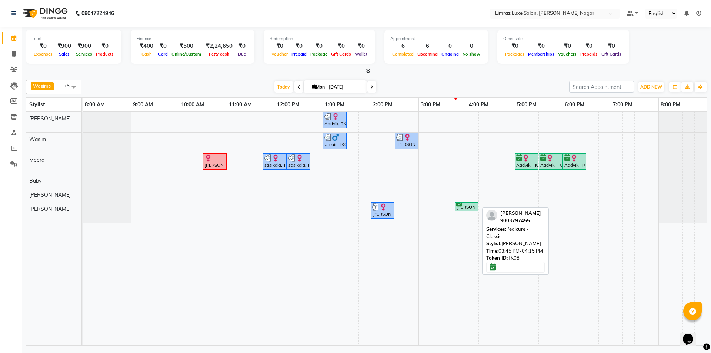
click at [468, 206] on div "[PERSON_NAME], TK08, 03:45 PM-04:15 PM, Pedicure - Classic" at bounding box center [466, 206] width 22 height 7
select select "6"
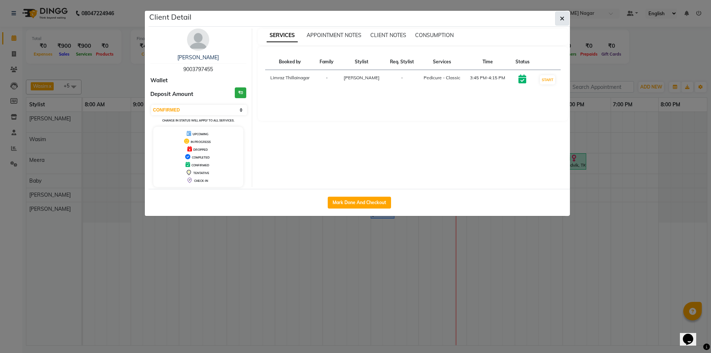
click at [561, 16] on icon "button" at bounding box center [562, 19] width 4 height 6
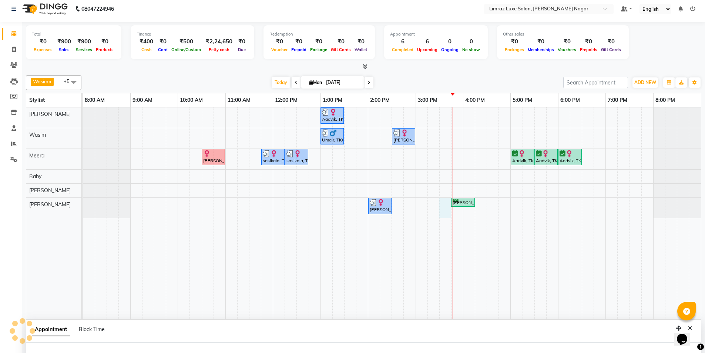
select select "89894"
select select "tentative"
select select "930"
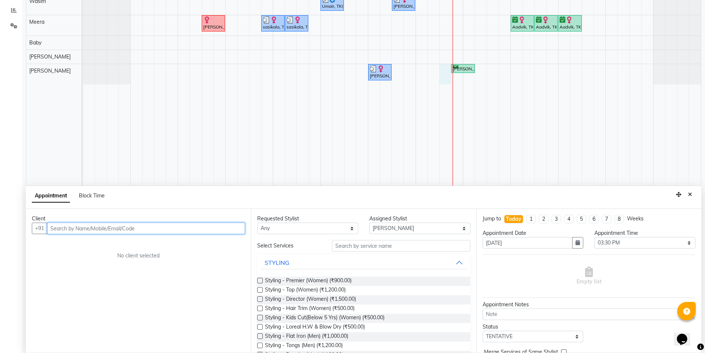
scroll to position [140, 0]
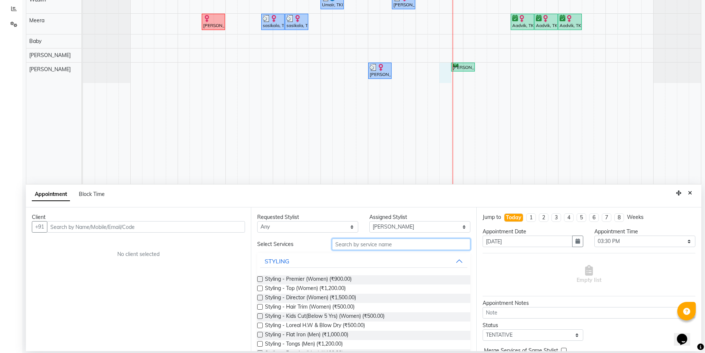
click at [356, 243] on input "text" at bounding box center [401, 243] width 138 height 11
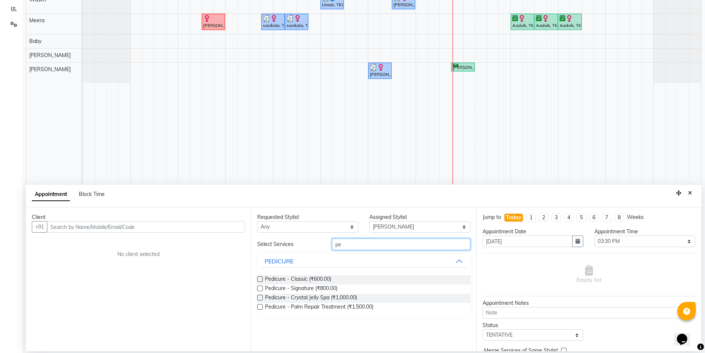
type input "p"
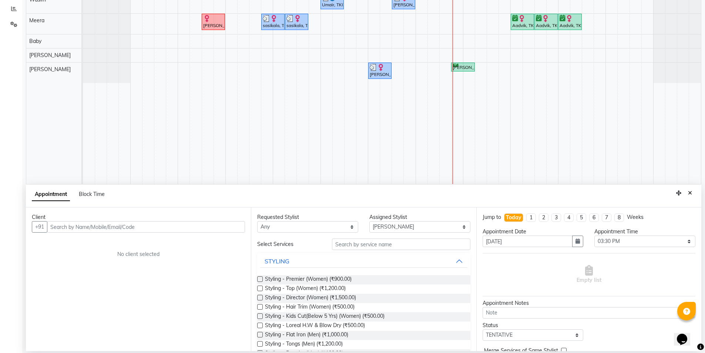
click at [307, 197] on div "Appointment Block Time" at bounding box center [364, 195] width 676 height 23
click at [692, 194] on icon "Close" at bounding box center [690, 192] width 4 height 5
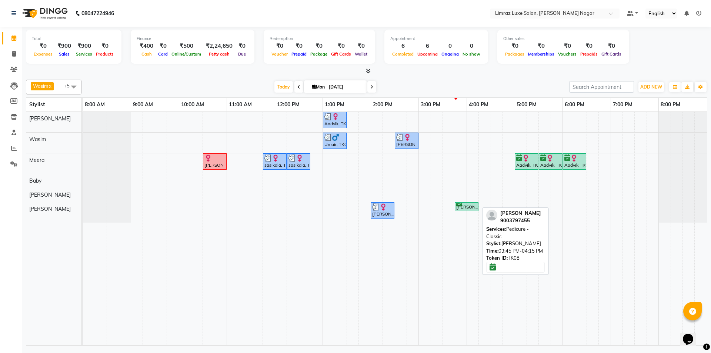
click at [467, 206] on div "[PERSON_NAME], TK08, 03:45 PM-04:15 PM, Pedicure - Classic" at bounding box center [466, 206] width 22 height 7
select select "6"
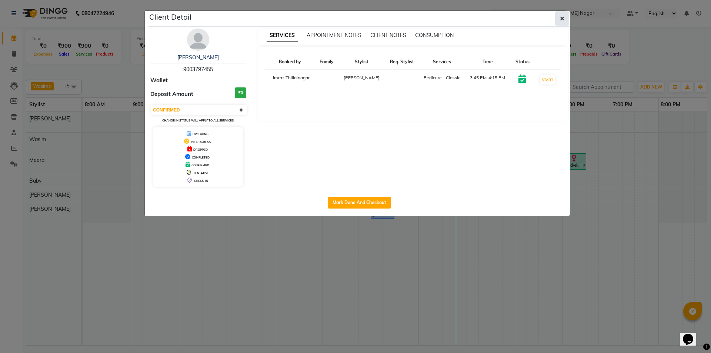
click at [560, 19] on icon "button" at bounding box center [562, 19] width 4 height 6
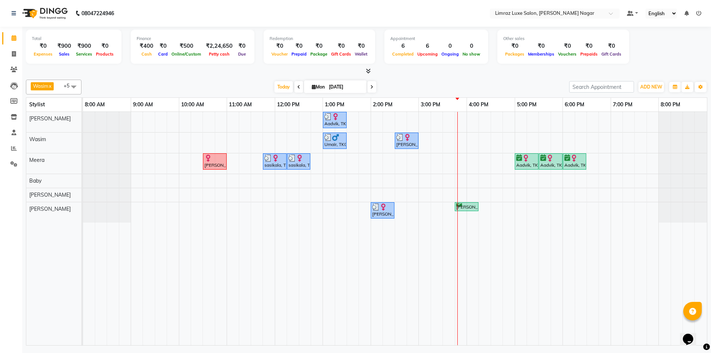
click at [74, 89] on span at bounding box center [73, 87] width 15 height 14
click at [73, 88] on span at bounding box center [73, 87] width 15 height 14
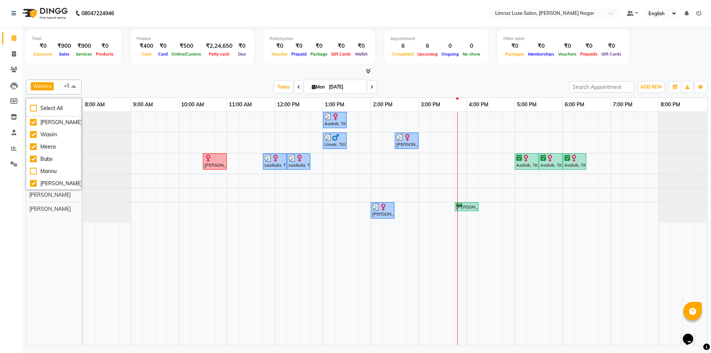
click at [44, 7] on img at bounding box center [44, 13] width 51 height 21
click at [44, 15] on img at bounding box center [44, 13] width 51 height 21
click at [13, 164] on icon at bounding box center [13, 164] width 7 height 6
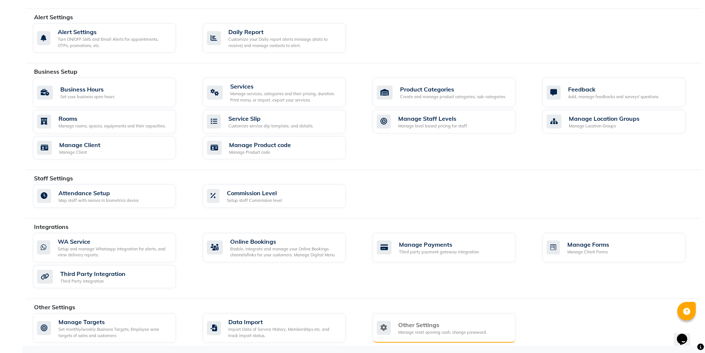
scroll to position [198, 0]
click at [421, 328] on div "Other Settings" at bounding box center [442, 324] width 89 height 9
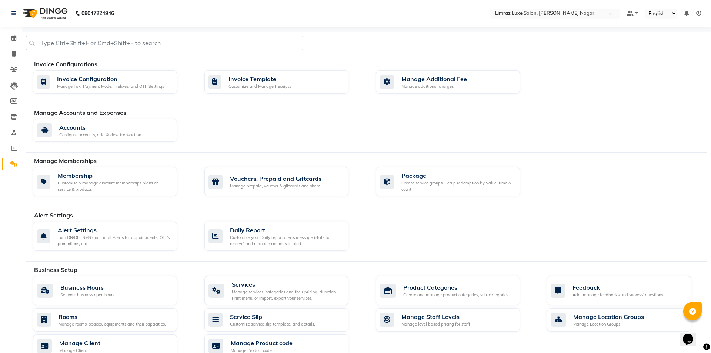
select select "2: 15"
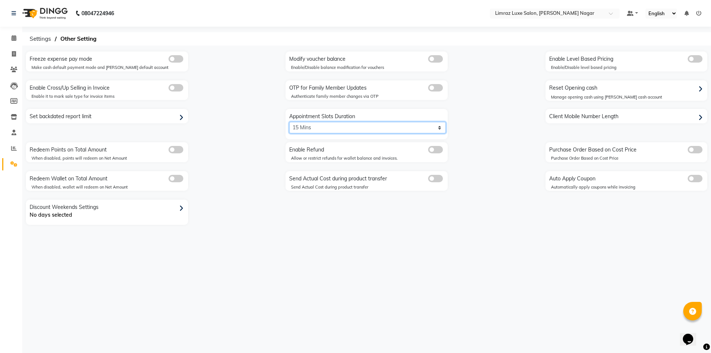
click at [401, 129] on select "5 Mins 10 Mins 15 Mins 20 Mins 25 Mins 30 Mins 35 Mins 40 Mins 45 Mins 50 Mins …" at bounding box center [367, 127] width 157 height 11
click at [668, 96] on div "Manage opening cash using [PERSON_NAME] cash account" at bounding box center [629, 97] width 157 height 6
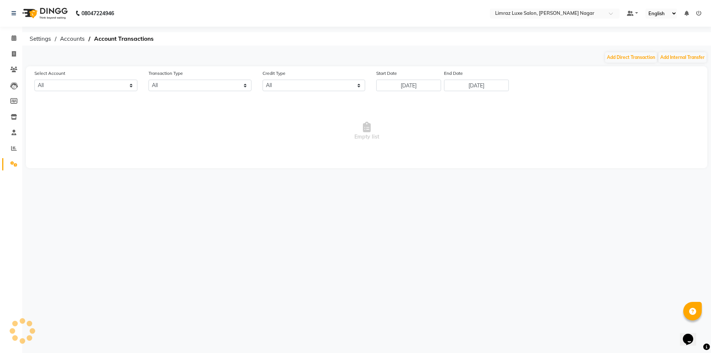
select select "6366"
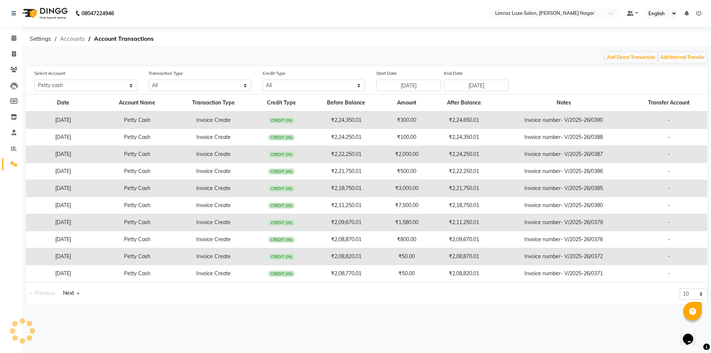
click at [73, 38] on span "Accounts" at bounding box center [72, 38] width 32 height 13
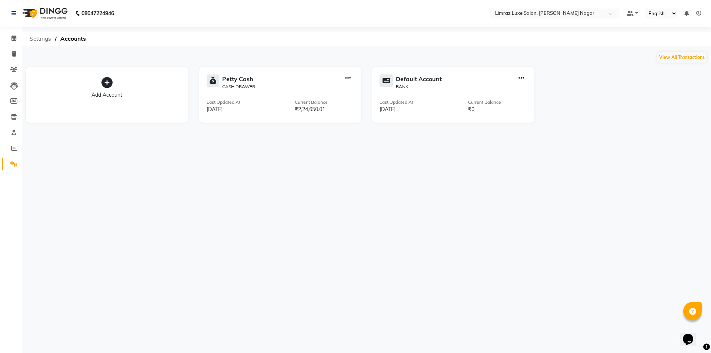
click at [46, 40] on span "Settings" at bounding box center [40, 38] width 29 height 13
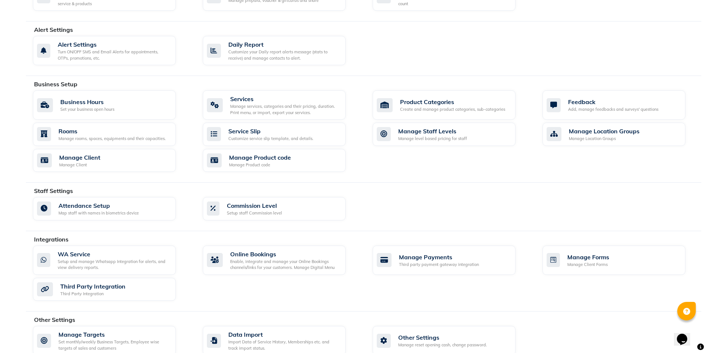
scroll to position [198, 0]
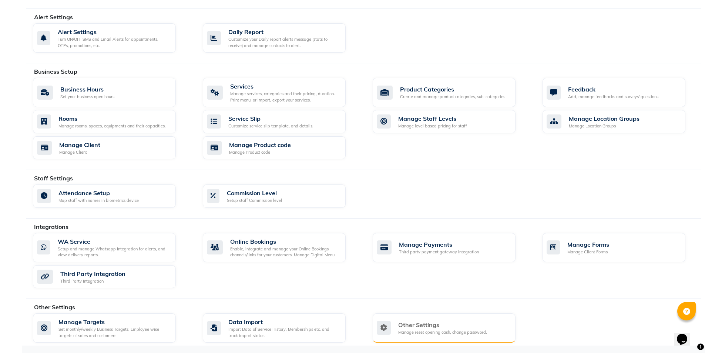
click at [416, 322] on div "Other Settings" at bounding box center [442, 324] width 89 height 9
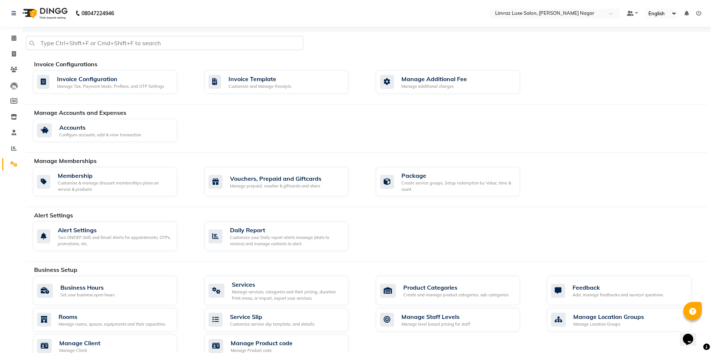
select select "2: 15"
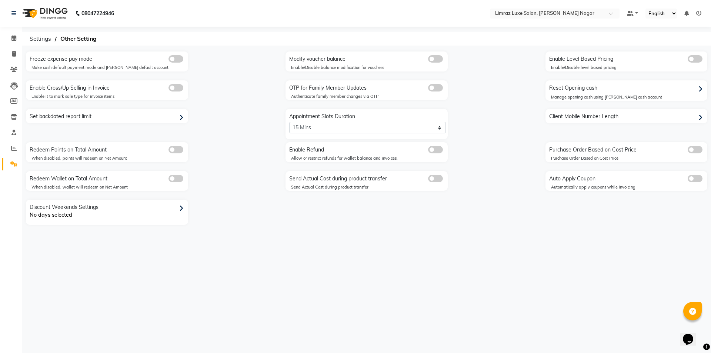
click at [121, 212] on p "No days selected" at bounding box center [108, 215] width 157 height 8
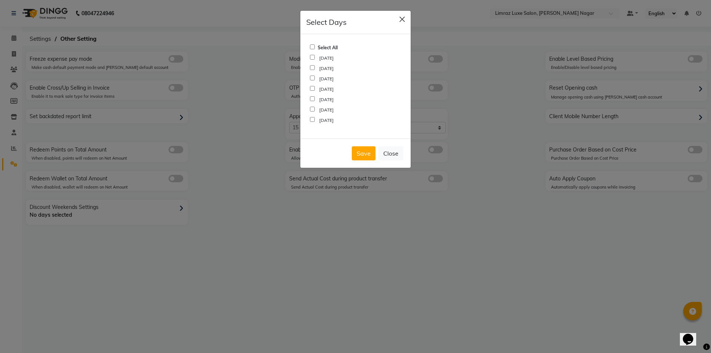
click at [401, 17] on button "button" at bounding box center [402, 19] width 11 height 11
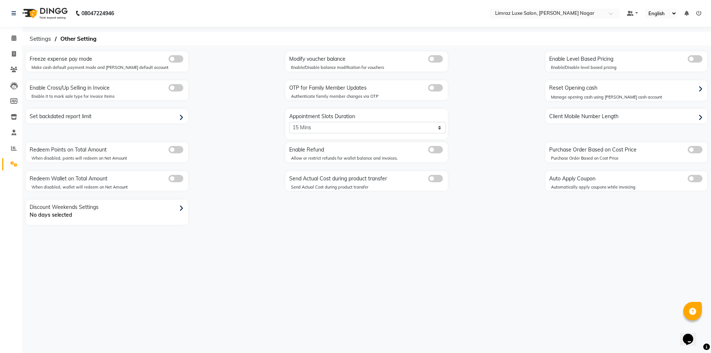
click at [113, 117] on div "Set backdated report limit" at bounding box center [108, 117] width 160 height 12
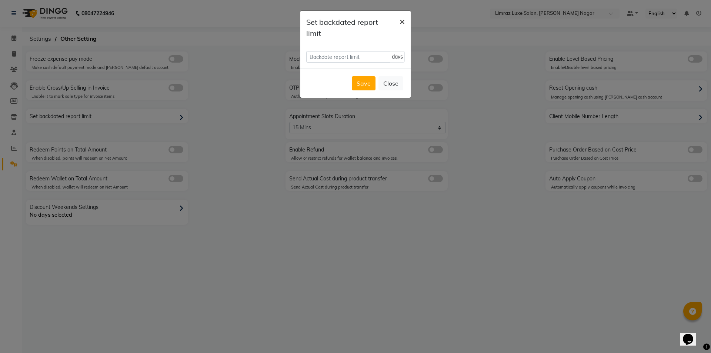
click at [398, 20] on button "×" at bounding box center [402, 21] width 17 height 21
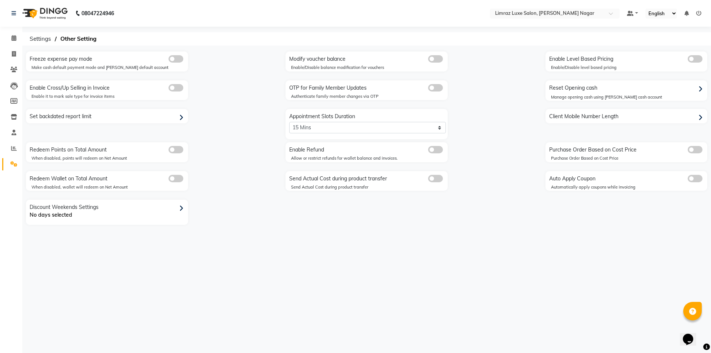
click at [627, 117] on div "Client Mobile Number Length" at bounding box center [627, 117] width 160 height 12
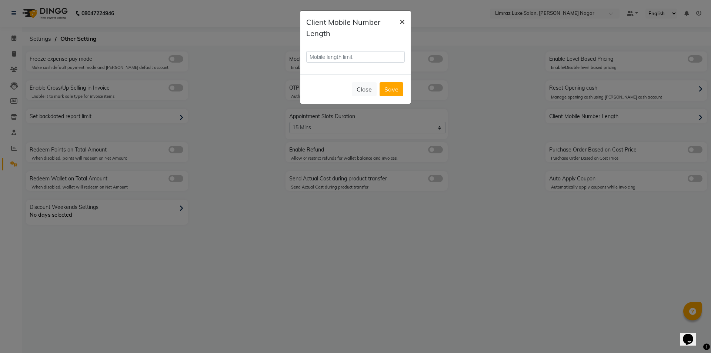
click at [405, 21] on button "×" at bounding box center [402, 21] width 17 height 21
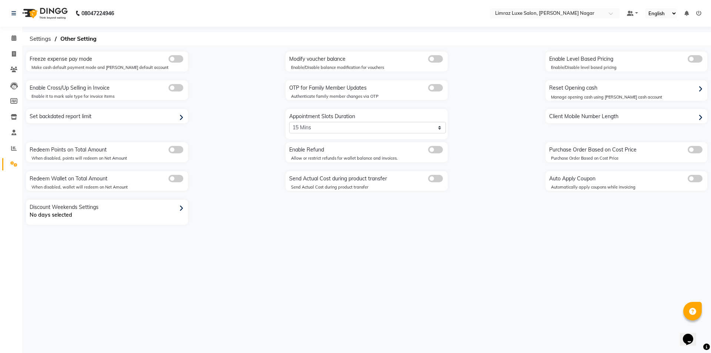
click at [435, 84] on span at bounding box center [435, 87] width 15 height 7
click at [428, 89] on input "checkbox" at bounding box center [428, 89] width 0 height 0
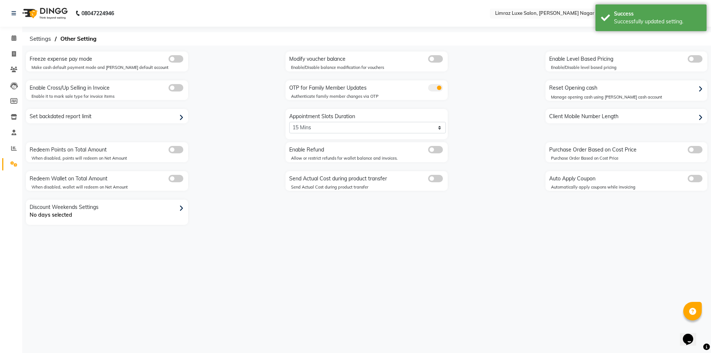
click at [435, 89] on span at bounding box center [435, 87] width 15 height 7
click at [428, 89] on input "checkbox" at bounding box center [428, 89] width 0 height 0
click at [42, 40] on span "Settings" at bounding box center [40, 38] width 29 height 13
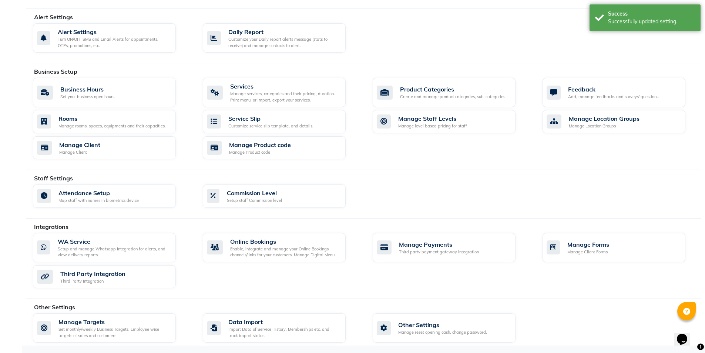
scroll to position [198, 0]
click at [184, 331] on link "Manage Targets Set monthly/weekly Business Targets, Employee wise targets of sa…" at bounding box center [112, 327] width 159 height 29
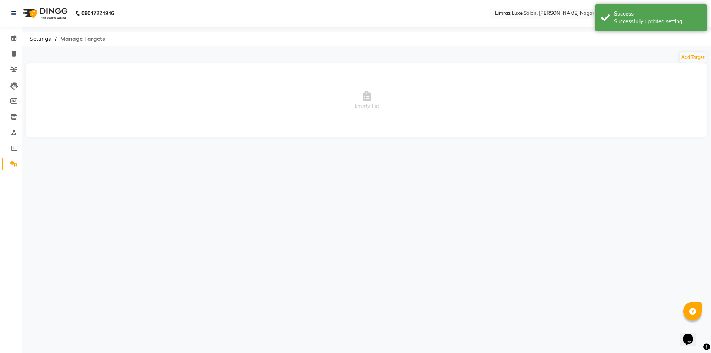
click at [86, 41] on span "Manage Targets" at bounding box center [83, 38] width 52 height 13
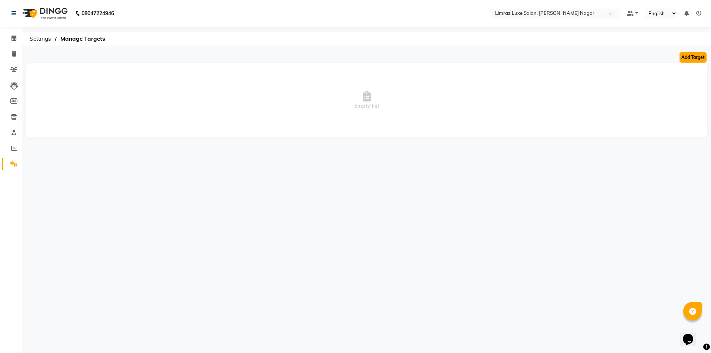
click at [700, 56] on button "Add Target" at bounding box center [693, 57] width 27 height 10
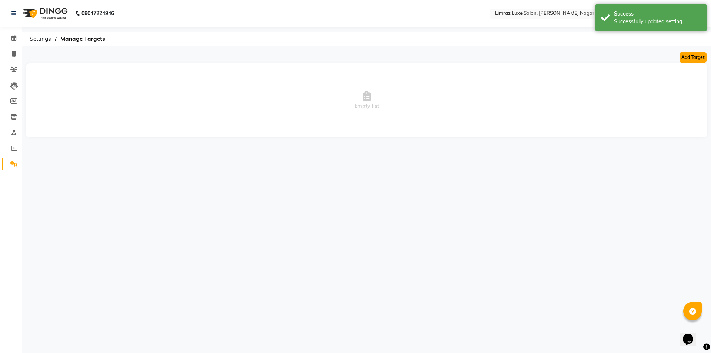
select select "monthly"
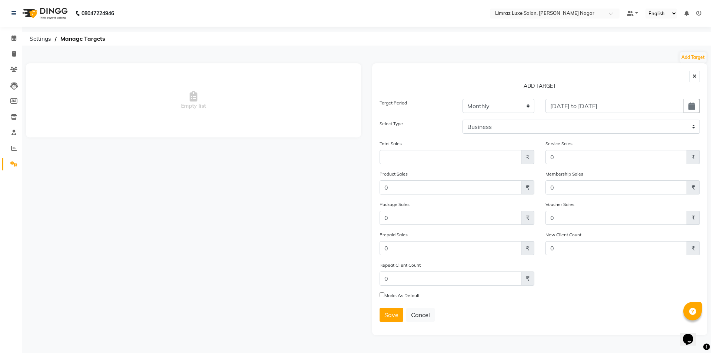
click at [690, 76] on button "button" at bounding box center [694, 76] width 11 height 11
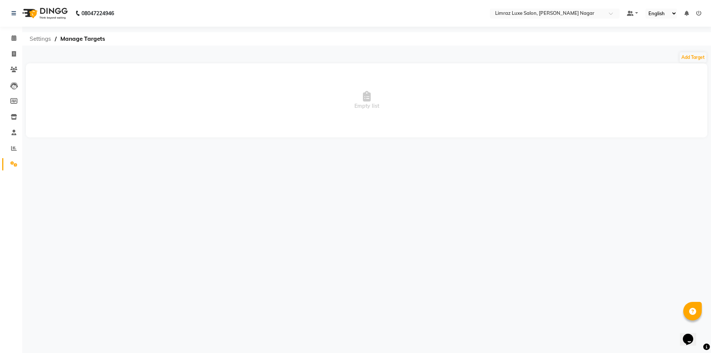
click at [34, 33] on span "Settings" at bounding box center [40, 38] width 29 height 13
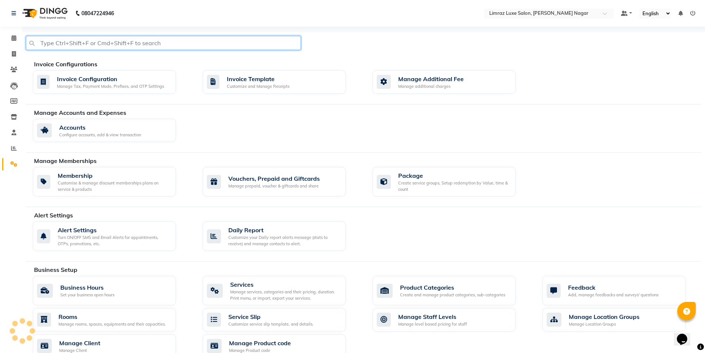
click at [37, 39] on input "text" at bounding box center [163, 43] width 275 height 14
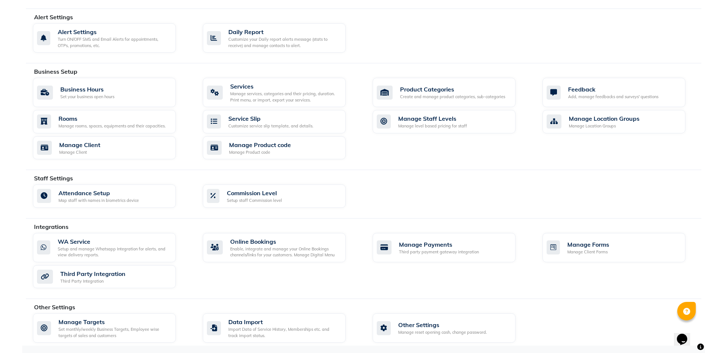
scroll to position [124, 0]
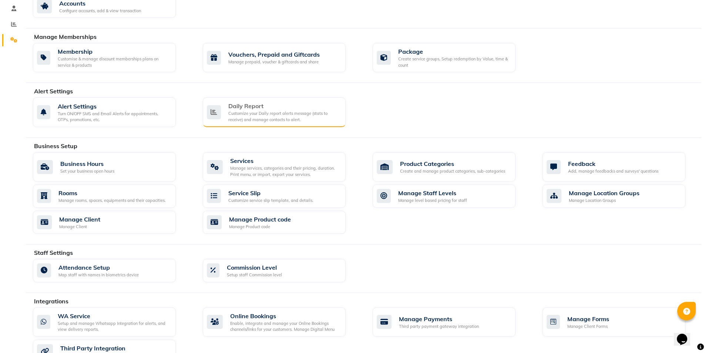
click at [271, 114] on div "Customize your Daily report alerts message (stats to receive) and manage contac…" at bounding box center [283, 116] width 111 height 12
select select "1260"
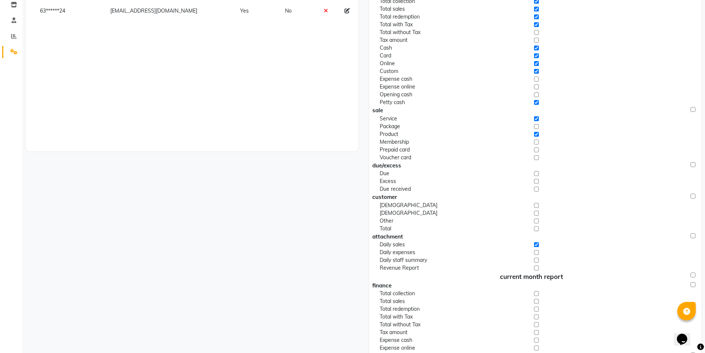
scroll to position [186, 0]
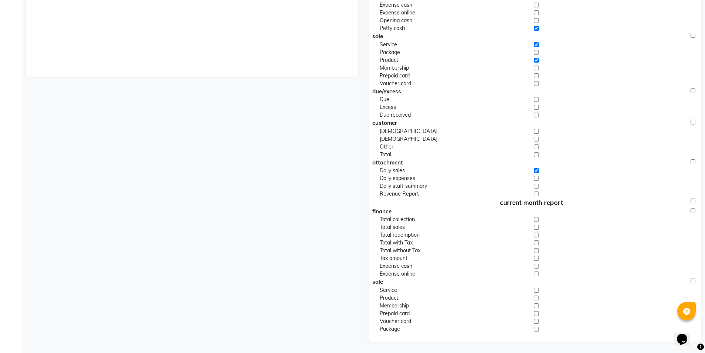
click at [537, 291] on input "checkbox" at bounding box center [536, 290] width 5 height 8
checkbox input "false"
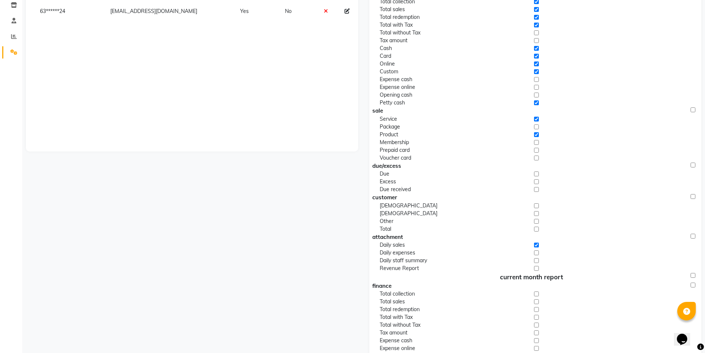
scroll to position [0, 0]
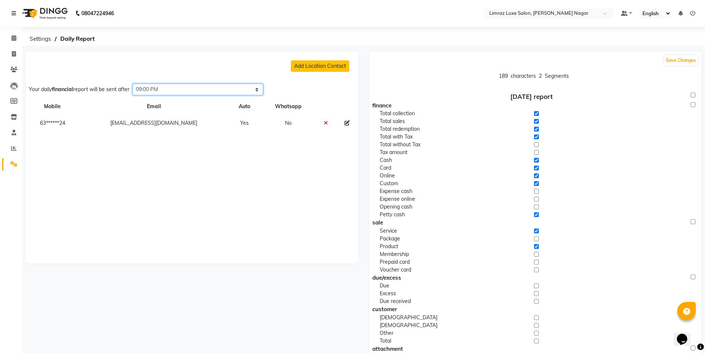
click at [239, 91] on select "Select time 04:00 AM 04:15 AM 04:30 AM 04:45 AM 05:00 AM 05:15 AM 05:30 AM 05:4…" at bounding box center [198, 89] width 131 height 11
click at [345, 123] on icon at bounding box center [347, 122] width 5 height 5
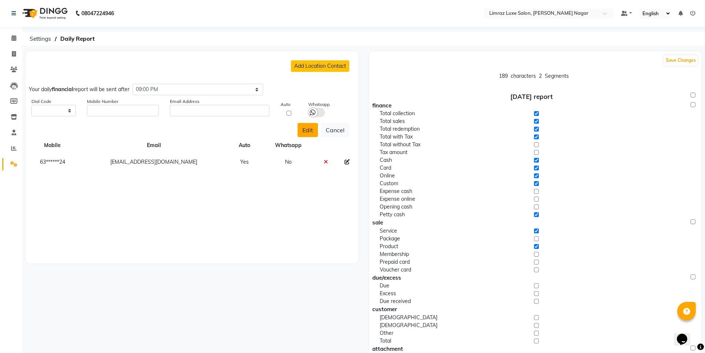
click at [308, 128] on button "Edit" at bounding box center [308, 130] width 20 height 14
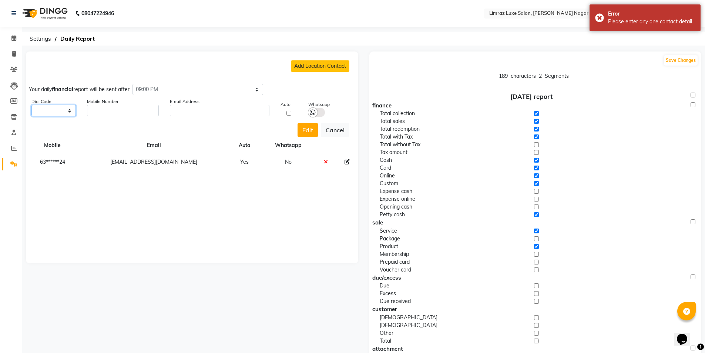
click at [54, 114] on select "Select +93 [GEOGRAPHIC_DATA] ([GEOGRAPHIC_DATA]) +355 [GEOGRAPHIC_DATA] ([GEOGR…" at bounding box center [53, 110] width 44 height 11
click at [57, 113] on select "Select +93 [GEOGRAPHIC_DATA] ([GEOGRAPHIC_DATA]) +355 [GEOGRAPHIC_DATA] ([GEOGR…" at bounding box center [53, 110] width 44 height 11
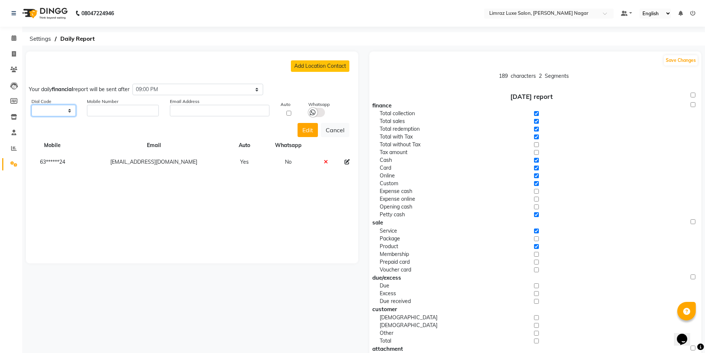
click at [63, 109] on select "Select +93 [GEOGRAPHIC_DATA] ([GEOGRAPHIC_DATA]) +355 [GEOGRAPHIC_DATA] ([GEOGR…" at bounding box center [53, 110] width 44 height 11
select select "91"
click at [31, 105] on select "Select +93 [GEOGRAPHIC_DATA] ([GEOGRAPHIC_DATA]) +355 [GEOGRAPHIC_DATA] ([GEOGR…" at bounding box center [53, 110] width 44 height 11
click at [334, 127] on button "Cancel" at bounding box center [335, 130] width 29 height 14
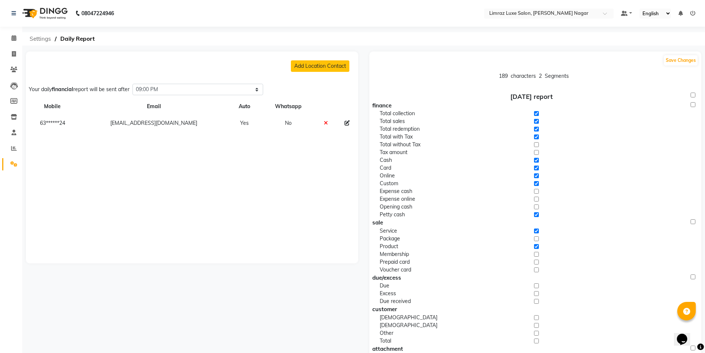
click at [38, 36] on span "Settings" at bounding box center [40, 38] width 29 height 13
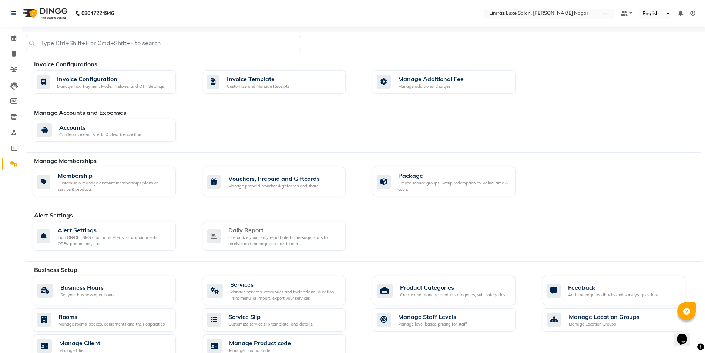
scroll to position [198, 0]
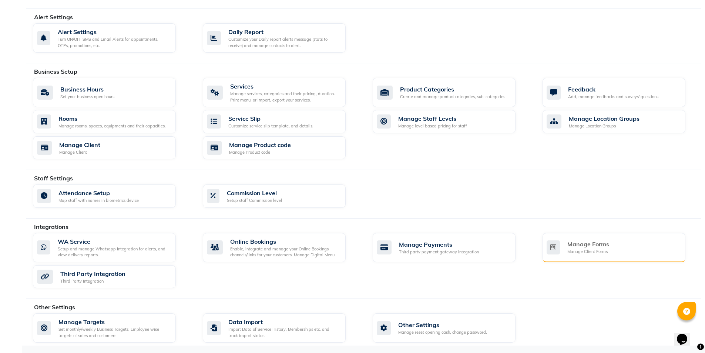
click at [602, 253] on div "Manage Client Forms" at bounding box center [589, 251] width 42 height 6
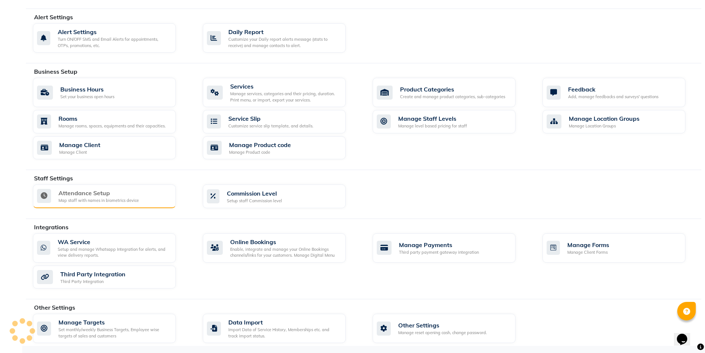
click at [122, 201] on div "Map staff with names in biometrics device" at bounding box center [99, 200] width 80 height 6
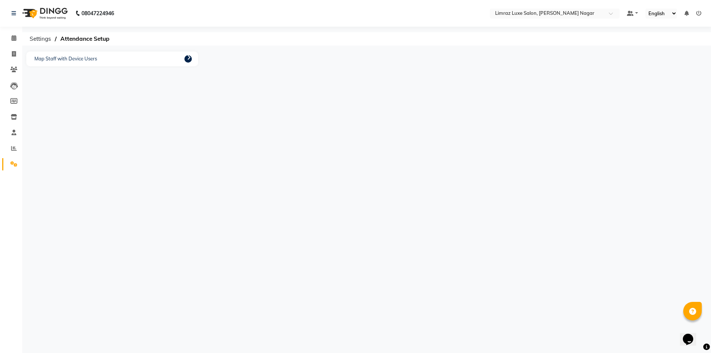
click at [184, 59] on div "Map Staff with Device Users" at bounding box center [112, 58] width 172 height 15
click at [188, 57] on icon at bounding box center [189, 57] width 4 height 6
click at [315, 148] on th "User Id" at bounding box center [337, 147] width 72 height 17
click at [231, 145] on th "Device Id" at bounding box center [258, 147] width 88 height 17
click at [387, 152] on th "User Name" at bounding box center [423, 147] width 100 height 17
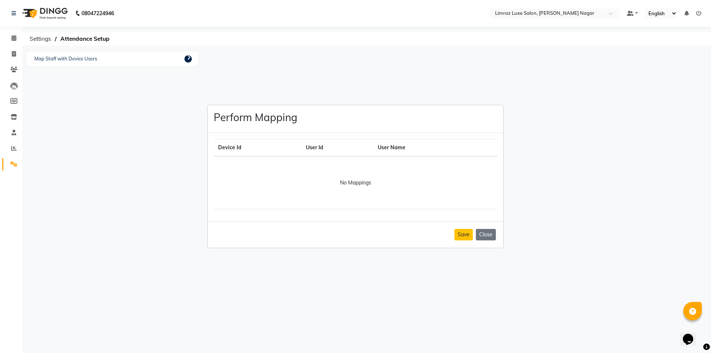
click at [390, 146] on th "User Name" at bounding box center [423, 147] width 100 height 17
click at [157, 52] on ngb-modal-window "Perform Mapping Device Id User Id User Name No Mappings Save Close" at bounding box center [355, 176] width 711 height 353
click at [470, 232] on button "Save" at bounding box center [463, 234] width 19 height 11
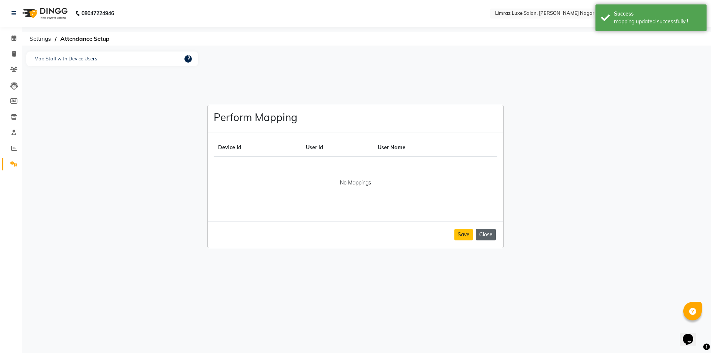
click at [488, 233] on button "Close" at bounding box center [486, 234] width 20 height 11
click at [56, 60] on p "Map Staff with Device Users" at bounding box center [66, 58] width 66 height 11
click at [74, 39] on span "Attendance Setup" at bounding box center [85, 38] width 57 height 13
click at [48, 40] on span "Settings" at bounding box center [40, 38] width 29 height 13
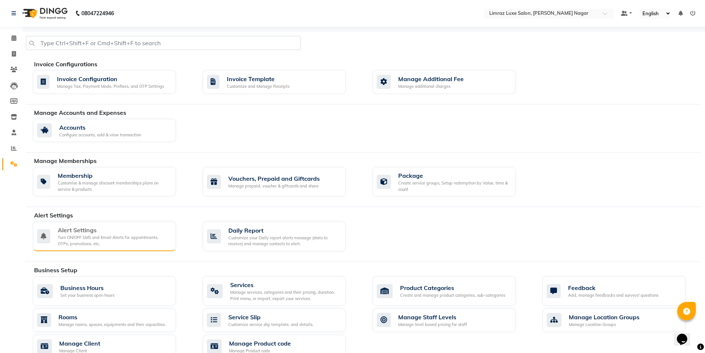
click at [135, 238] on div "Turn ON/OFF SMS and Email Alerts for appointments, OTPs, promotions, etc." at bounding box center [114, 240] width 112 height 12
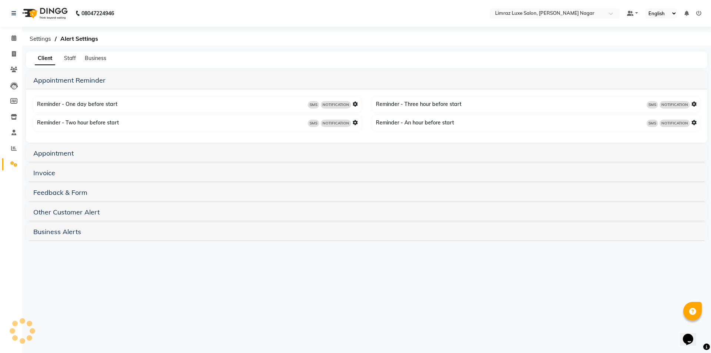
click at [692, 103] on icon at bounding box center [693, 103] width 5 height 5
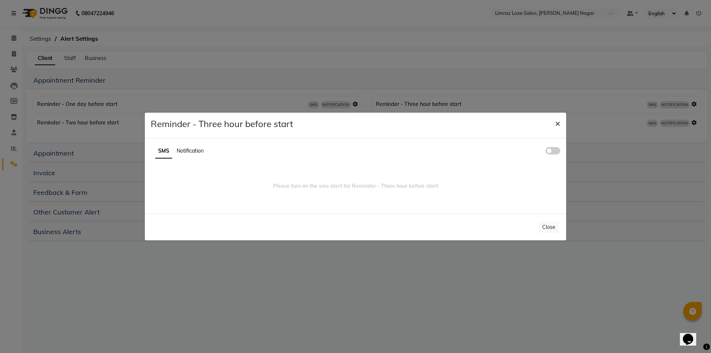
click at [559, 121] on span "×" at bounding box center [557, 122] width 5 height 11
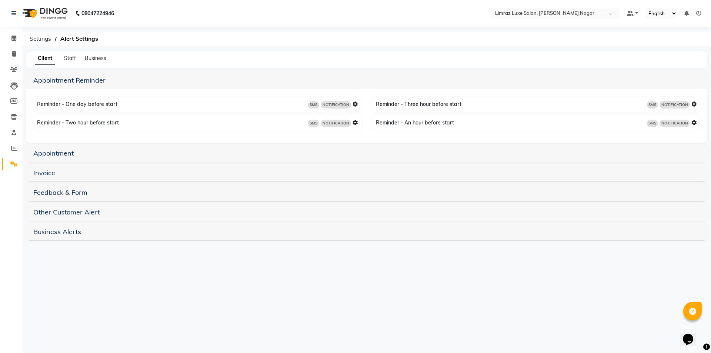
click at [352, 101] on div "SMS NOTIFICATION" at bounding box center [333, 104] width 50 height 8
click at [353, 103] on icon at bounding box center [355, 103] width 5 height 5
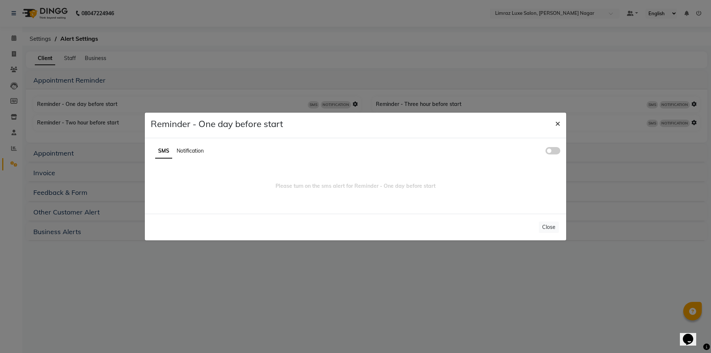
click at [557, 123] on span "×" at bounding box center [557, 122] width 5 height 11
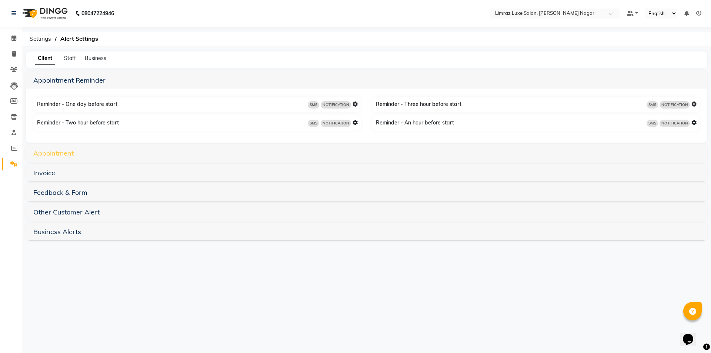
click at [48, 151] on link "Appointment" at bounding box center [53, 153] width 40 height 9
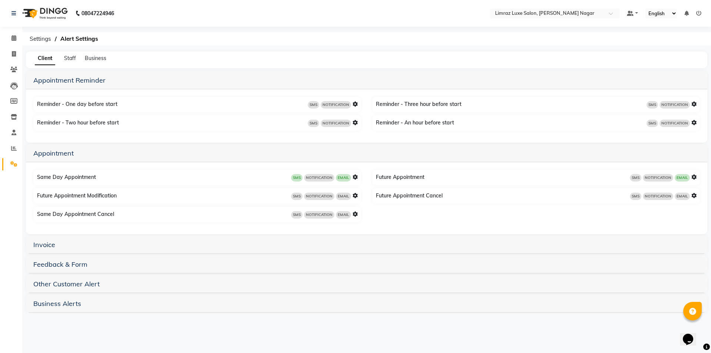
click at [388, 179] on div "Future Appointment SMS NOTIFICATION EMAIL" at bounding box center [537, 177] width 326 height 12
click at [352, 179] on div "SMS NOTIFICATION EMAIL" at bounding box center [324, 177] width 67 height 8
click at [355, 178] on icon at bounding box center [355, 176] width 5 height 5
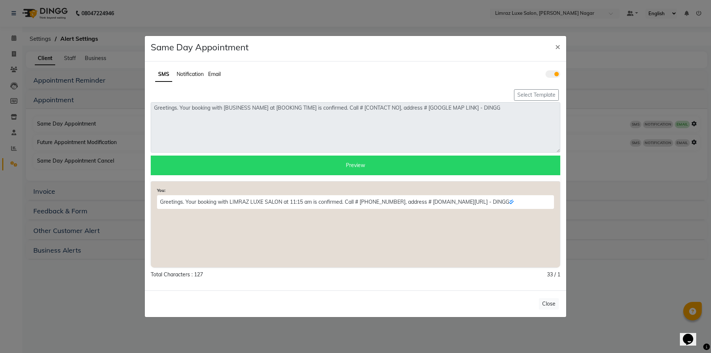
click at [180, 74] on span "Notification" at bounding box center [190, 74] width 27 height 7
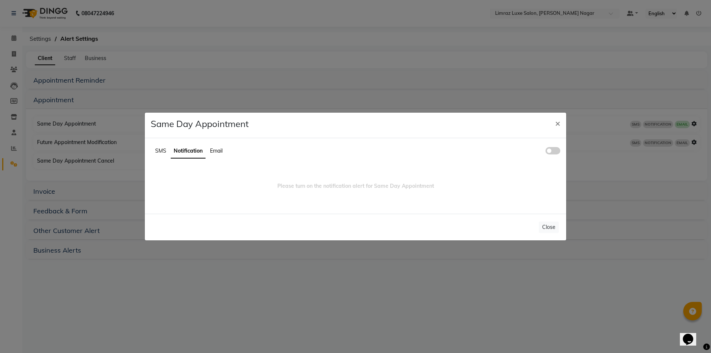
click at [552, 152] on span at bounding box center [552, 150] width 15 height 7
click at [545, 152] on input "checkbox" at bounding box center [545, 152] width 0 height 0
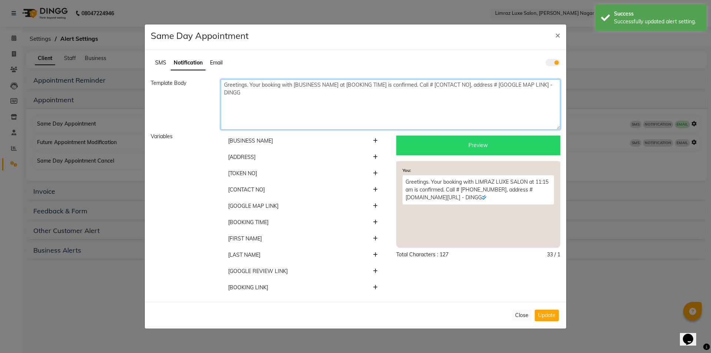
drag, startPoint x: 249, startPoint y: 93, endPoint x: 234, endPoint y: 85, distance: 17.1
click at [234, 85] on textarea "Greetings. Your booking with [BUSINESS NAME] at [BOOKING TIME] is confirmed. Ca…" at bounding box center [391, 104] width 340 height 50
click at [290, 103] on textarea "Greetings. Your booking with [BUSINESS NAME] at [BOOKING TIME] is confirmed. Ca…" at bounding box center [391, 104] width 340 height 50
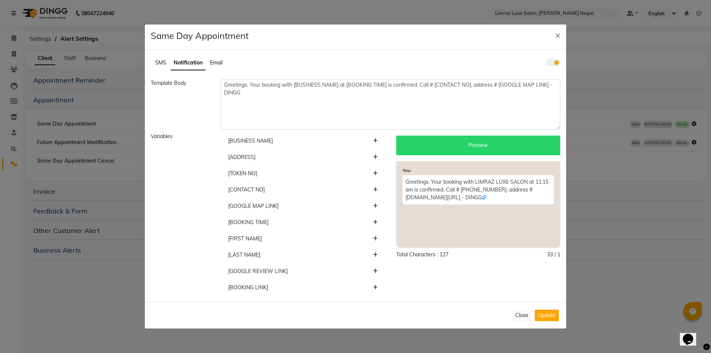
click at [470, 194] on p "Greetings. Your booking with LIMRAZ LUXE SALON at 11:15 am is confirmed. Call #…" at bounding box center [478, 189] width 151 height 29
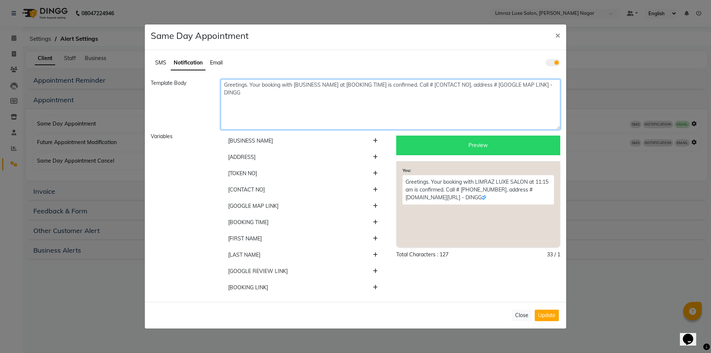
drag, startPoint x: 252, startPoint y: 90, endPoint x: 206, endPoint y: 80, distance: 46.8
click at [206, 80] on div "Template Body Greetings. Your booking with [BUSINESS NAME] at [BOOKING TIME] is…" at bounding box center [355, 104] width 421 height 50
click at [301, 107] on textarea "Greetings. Your booking with [BUSINESS NAME] at [BOOKING TIME] is confirmed. Ca…" at bounding box center [391, 104] width 340 height 50
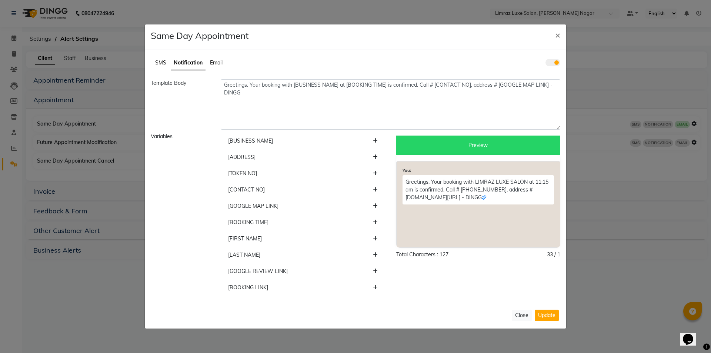
click at [457, 149] on div "Preview" at bounding box center [478, 146] width 164 height 20
click at [470, 143] on div "Preview" at bounding box center [478, 146] width 164 height 20
click at [457, 190] on p "Greetings. Your booking with LIMRAZ LUXE SALON at 11:15 am is confirmed. Call #…" at bounding box center [478, 189] width 151 height 29
click at [265, 142] on li "[BUSINESS NAME]" at bounding box center [303, 141] width 164 height 17
click at [373, 139] on li "[BUSINESS NAME]" at bounding box center [303, 141] width 164 height 17
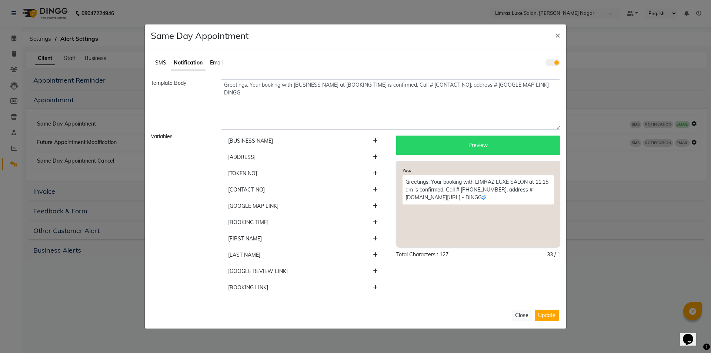
click at [375, 140] on icon at bounding box center [375, 140] width 5 height 5
type textarea "Greetings. Your booking with [BUSINESS NAME] at [BOOKING TIME] is confirmed. Ca…"
click at [261, 134] on li "[BUSINESS NAME]" at bounding box center [303, 141] width 164 height 17
click at [257, 138] on li "[BUSINESS NAME]" at bounding box center [303, 141] width 164 height 17
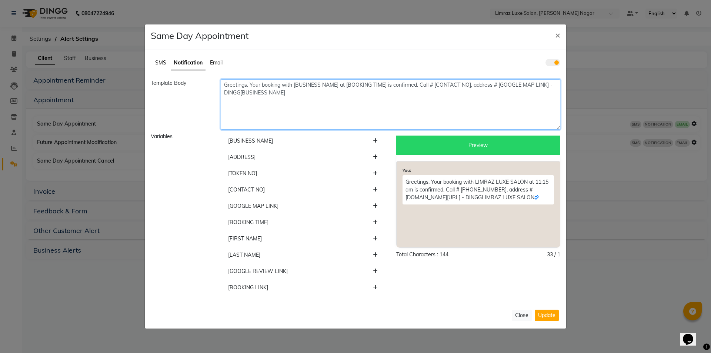
click at [298, 87] on textarea "Greetings. Your booking with [BUSINESS NAME] at [BOOKING TIME] is confirmed. Ca…" at bounding box center [391, 104] width 340 height 50
click at [296, 84] on textarea "Greetings. Your booking with [BUSINESS NAME] at [BOOKING TIME] is confirmed. Ca…" at bounding box center [391, 104] width 340 height 50
click at [295, 83] on textarea "Greetings. Your booking with [BUSINESS NAME] at [BOOKING TIME] is confirmed. Ca…" at bounding box center [391, 104] width 340 height 50
click at [338, 85] on textarea "Greetings. Your booking with [BUSINESS NAME] at [BOOKING TIME] is confirmed. Ca…" at bounding box center [391, 104] width 340 height 50
click at [337, 85] on textarea "Greetings. Your booking with [BUSINESS NAME] at [BOOKING TIME] is confirmed. Ca…" at bounding box center [391, 104] width 340 height 50
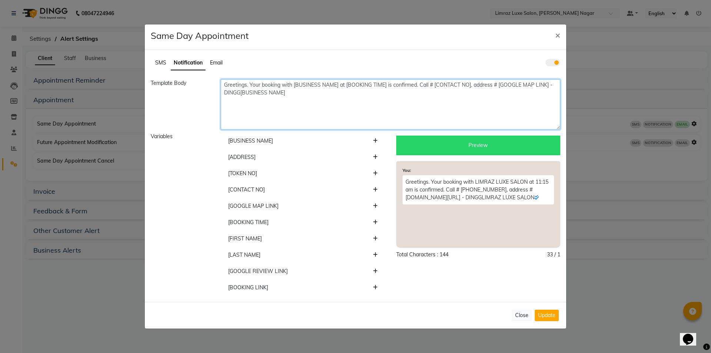
click at [338, 84] on textarea "Greetings. Your booking with [BUSINESS NAME] at [BOOKING TIME] is confirmed. Ca…" at bounding box center [391, 104] width 340 height 50
click at [341, 84] on textarea "Greetings. Your booking with [BUSINESS NAME] at [BOOKING TIME] is confirmed. Ca…" at bounding box center [391, 104] width 340 height 50
click at [294, 85] on textarea "Greetings. Your booking with [BUSINESS NAME] at [BOOKING TIME] is confirmed. Ca…" at bounding box center [391, 104] width 340 height 50
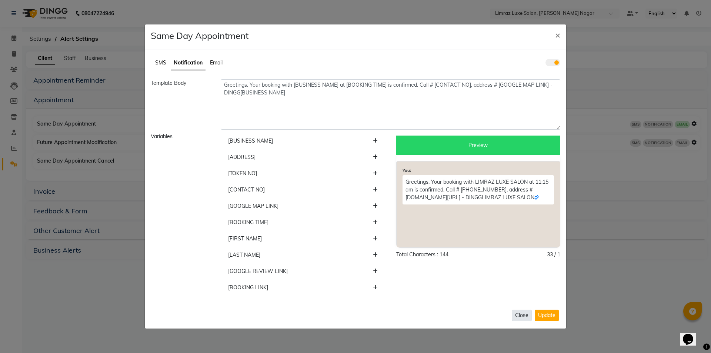
click at [521, 314] on button "Close" at bounding box center [522, 315] width 20 height 11
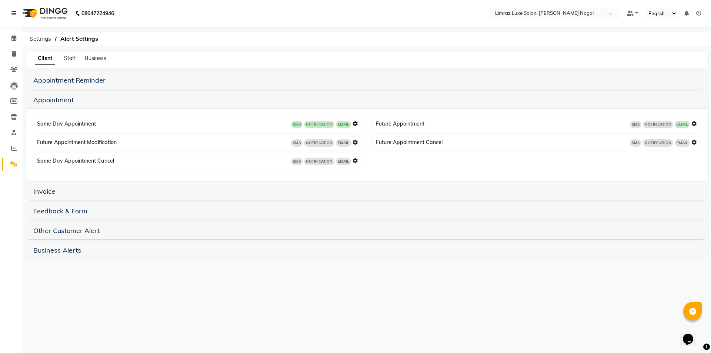
click at [421, 145] on div "Future Appointment Cancel SMS NOTIFICATION EMAIL" at bounding box center [537, 143] width 326 height 12
click at [318, 144] on span "NOTIFICATION" at bounding box center [319, 142] width 30 height 7
click at [324, 143] on span "NOTIFICATION" at bounding box center [319, 142] width 30 height 7
click at [353, 142] on icon at bounding box center [355, 142] width 5 height 5
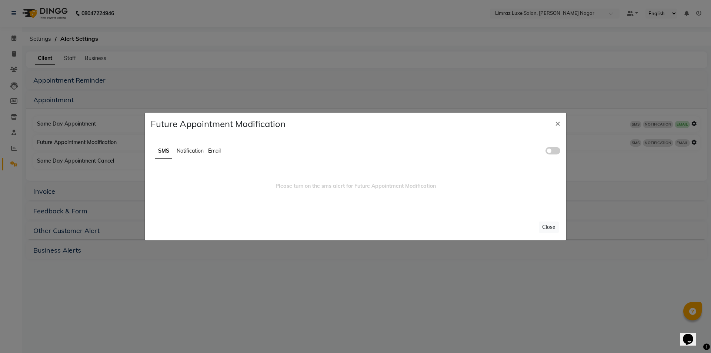
click at [192, 151] on span "Notification" at bounding box center [190, 150] width 27 height 7
click at [550, 150] on span at bounding box center [552, 150] width 15 height 7
click at [545, 152] on input "checkbox" at bounding box center [545, 152] width 0 height 0
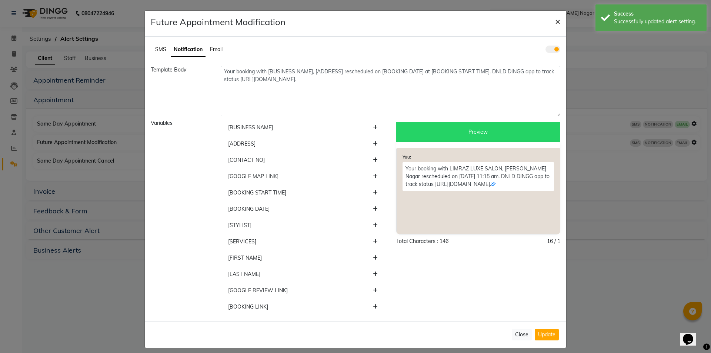
click at [555, 25] on span "×" at bounding box center [557, 21] width 5 height 11
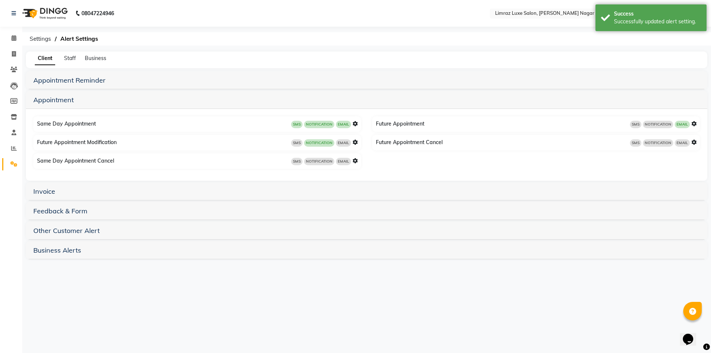
click at [354, 125] on icon at bounding box center [355, 123] width 5 height 5
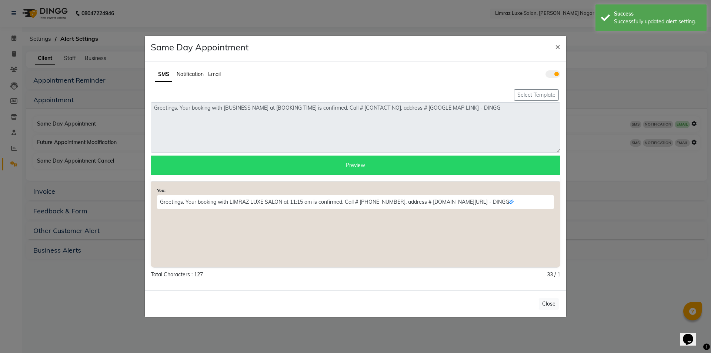
click at [554, 74] on span at bounding box center [552, 73] width 15 height 7
click at [545, 75] on input "checkbox" at bounding box center [545, 75] width 0 height 0
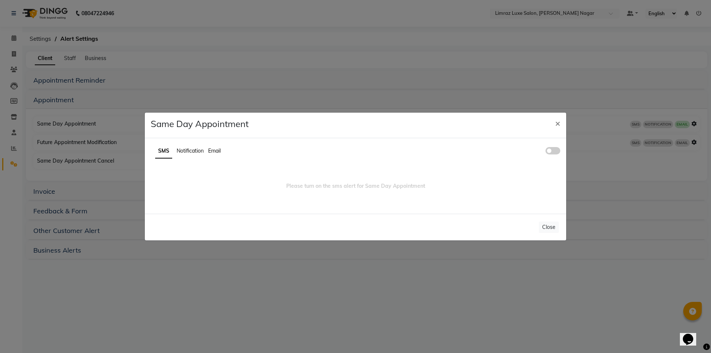
click at [212, 151] on span "Email" at bounding box center [214, 150] width 13 height 7
click at [192, 153] on span "Notification" at bounding box center [184, 150] width 27 height 7
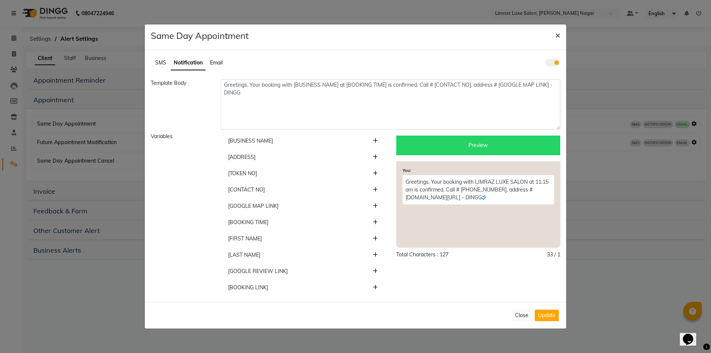
click at [558, 36] on span "×" at bounding box center [557, 34] width 5 height 11
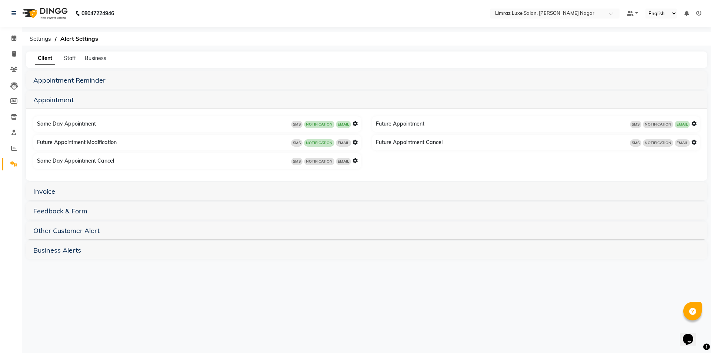
click at [353, 121] on icon at bounding box center [355, 123] width 5 height 5
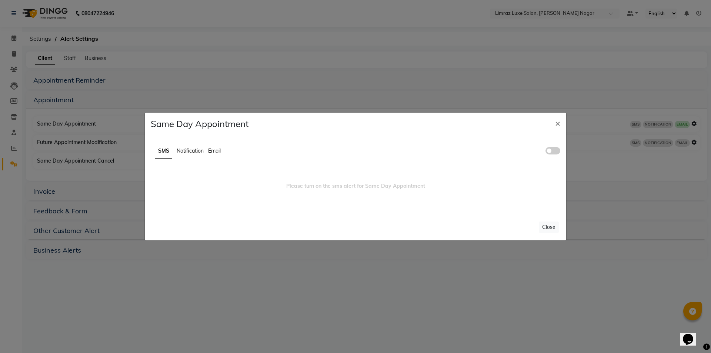
click at [217, 152] on span "Email" at bounding box center [214, 150] width 13 height 7
click at [553, 148] on span at bounding box center [552, 150] width 15 height 7
click at [545, 152] on input "checkbox" at bounding box center [545, 152] width 0 height 0
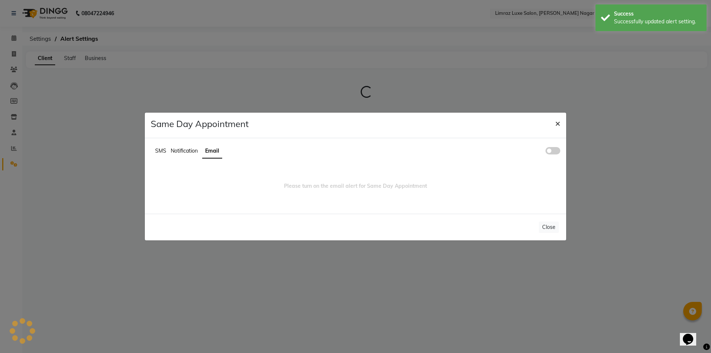
click at [556, 128] on span "×" at bounding box center [557, 122] width 5 height 11
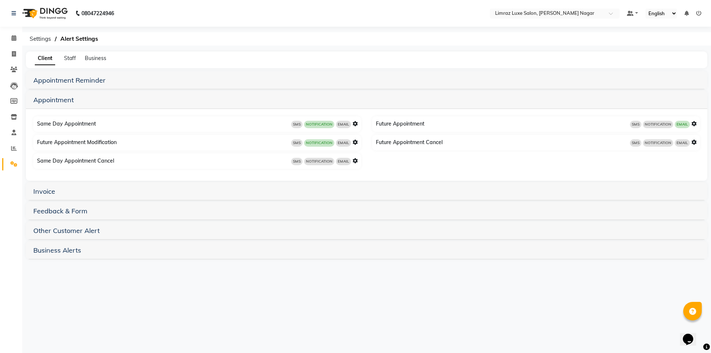
click at [658, 143] on span "NOTIFICATION" at bounding box center [658, 142] width 30 height 7
click at [150, 196] on div "Invoice" at bounding box center [366, 191] width 681 height 18
click at [151, 196] on div "Invoice" at bounding box center [366, 191] width 681 height 18
click at [40, 189] on link "Invoice" at bounding box center [44, 191] width 22 height 9
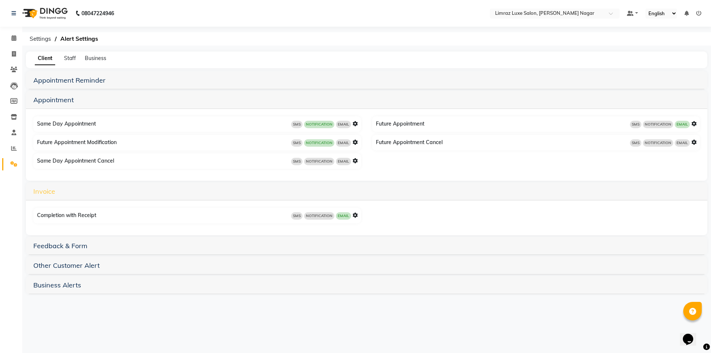
click at [42, 191] on link "Invoice" at bounding box center [44, 191] width 22 height 9
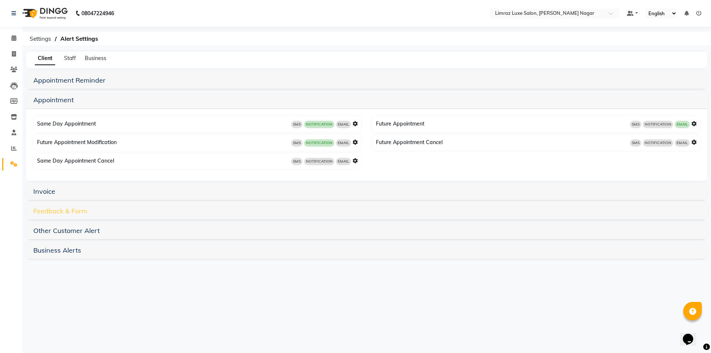
click at [50, 210] on link "Feedback & Form" at bounding box center [60, 211] width 54 height 9
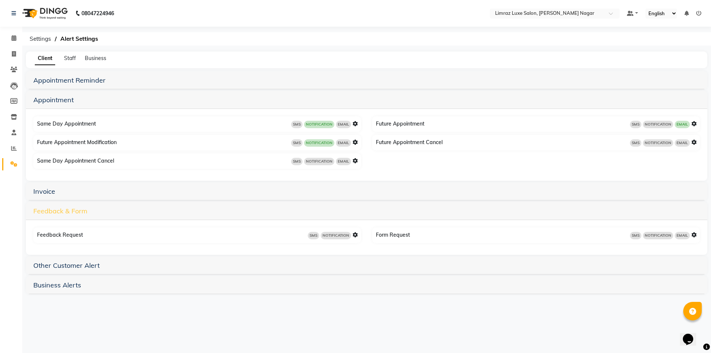
click at [51, 210] on link "Feedback & Form" at bounding box center [60, 211] width 54 height 9
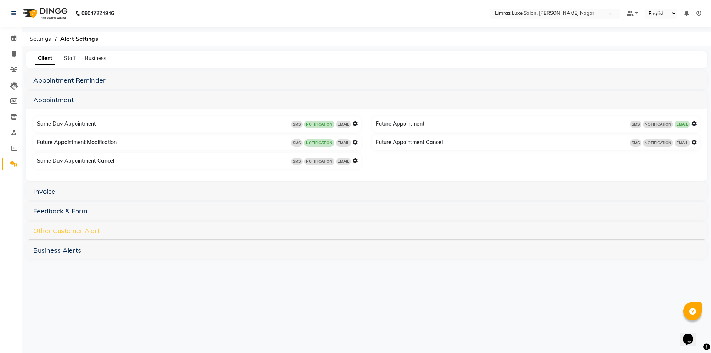
click at [60, 233] on link "Other Customer Alert" at bounding box center [66, 230] width 66 height 9
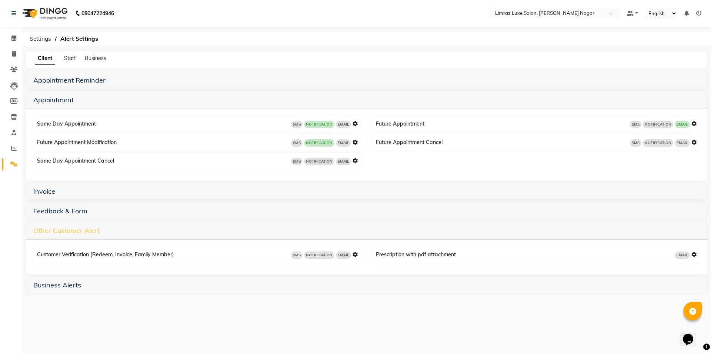
click at [63, 233] on link "Other Customer Alert" at bounding box center [66, 230] width 66 height 9
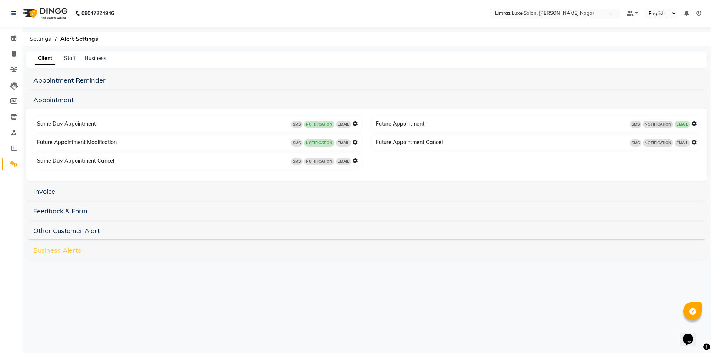
click at [57, 251] on link "Business Alerts" at bounding box center [57, 250] width 48 height 9
click at [58, 251] on link "Business Alerts" at bounding box center [57, 250] width 48 height 9
click at [53, 101] on link "Appointment" at bounding box center [53, 100] width 40 height 9
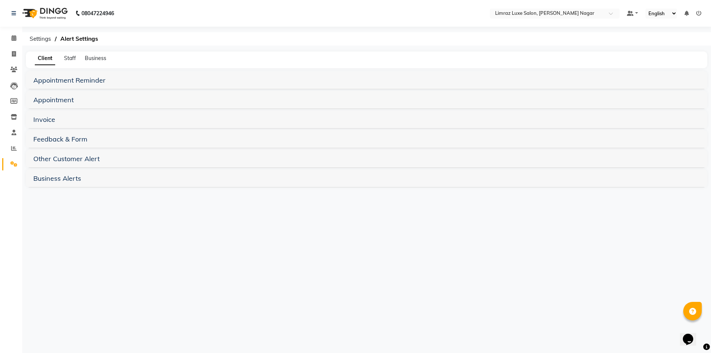
click at [61, 89] on div "Appointment Reminder" at bounding box center [366, 80] width 681 height 18
click at [71, 78] on link "Appointment Reminder" at bounding box center [69, 80] width 72 height 9
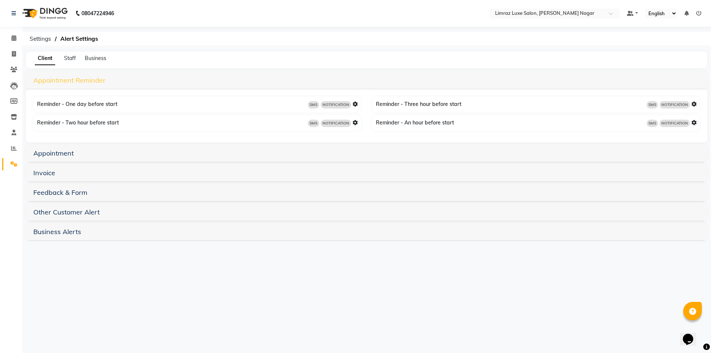
click at [71, 78] on link "Appointment Reminder" at bounding box center [69, 80] width 72 height 9
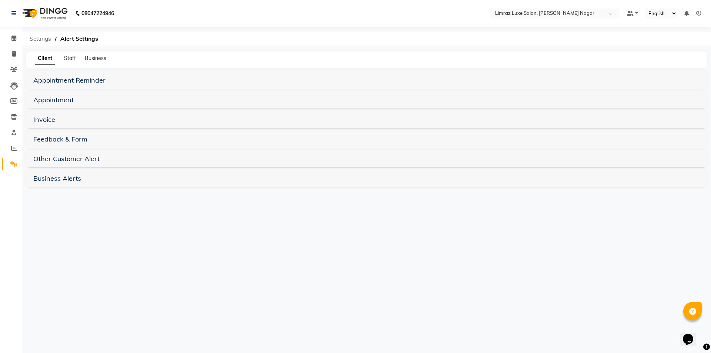
click at [40, 41] on span "Settings" at bounding box center [40, 38] width 29 height 13
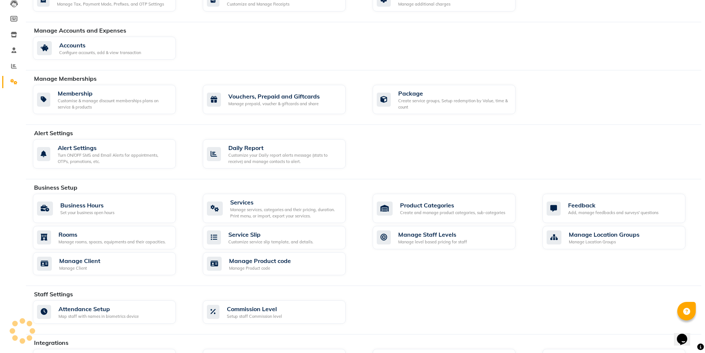
scroll to position [198, 0]
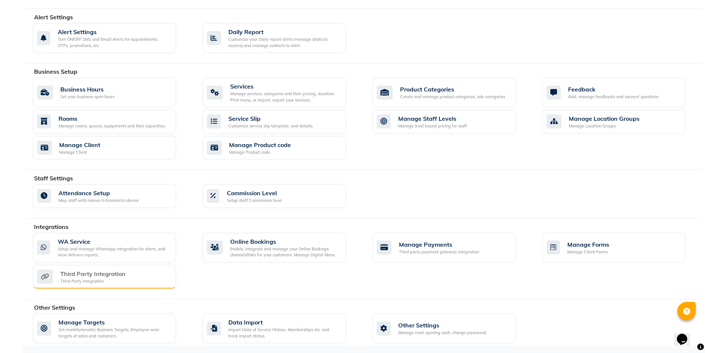
click at [94, 273] on div "Third Party Integration" at bounding box center [92, 273] width 65 height 9
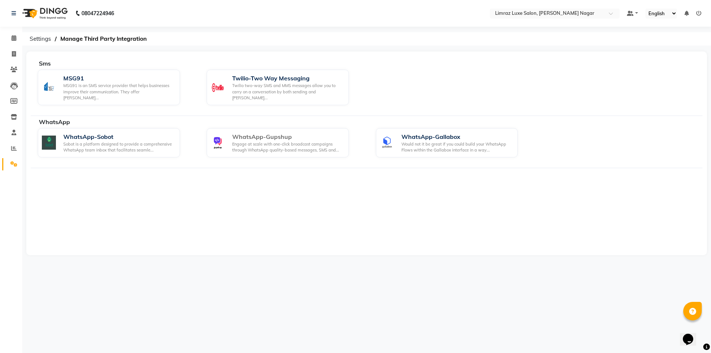
click at [273, 134] on div "WhatsApp-Gupshup" at bounding box center [287, 136] width 111 height 9
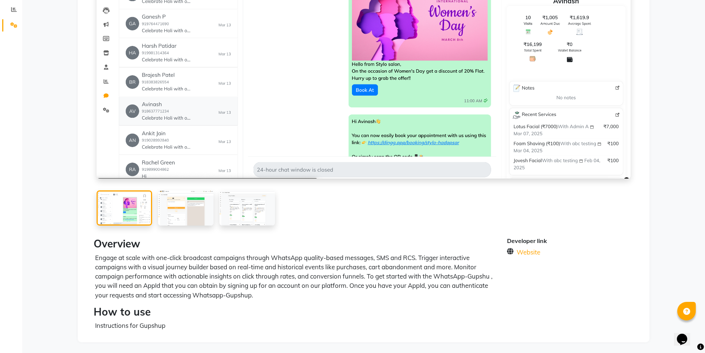
scroll to position [139, 0]
click at [190, 208] on img at bounding box center [186, 207] width 56 height 35
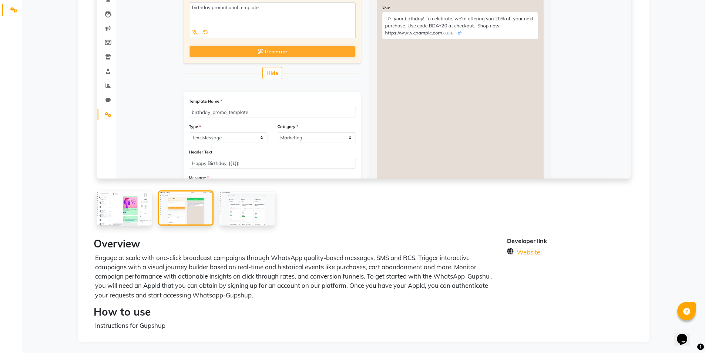
scroll to position [154, 0]
click at [256, 208] on img at bounding box center [248, 207] width 56 height 35
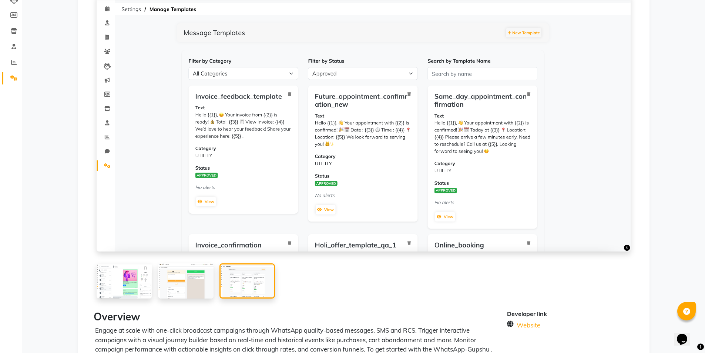
scroll to position [159, 0]
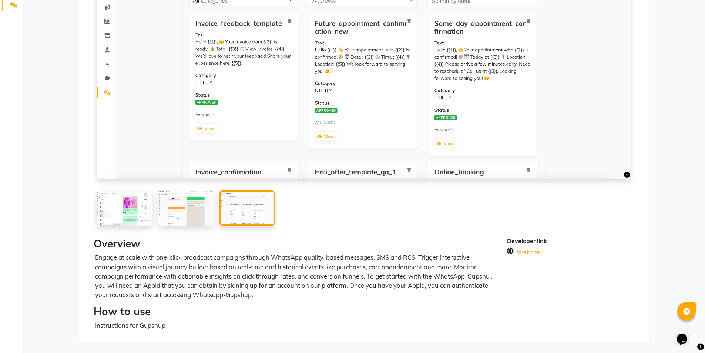
click at [181, 203] on img at bounding box center [186, 207] width 56 height 35
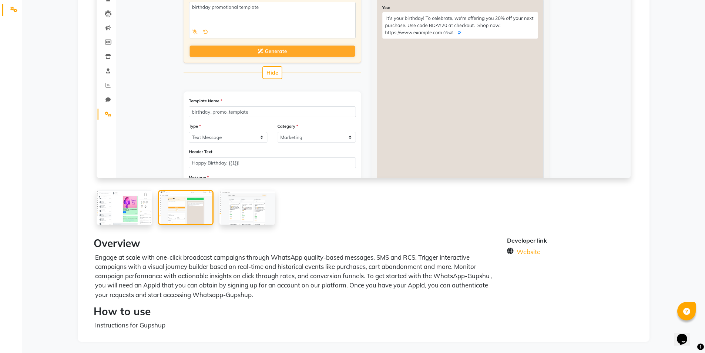
click at [107, 221] on img at bounding box center [125, 207] width 56 height 35
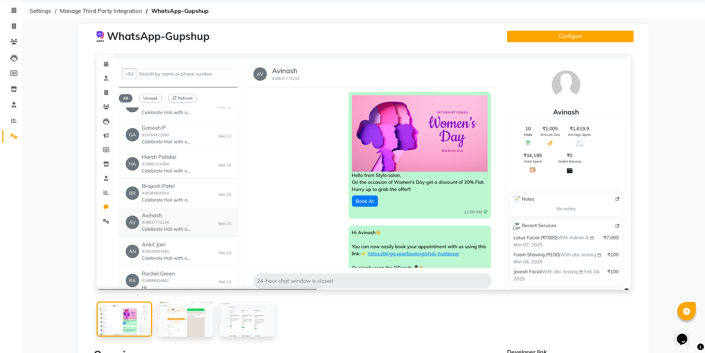
scroll to position [0, 0]
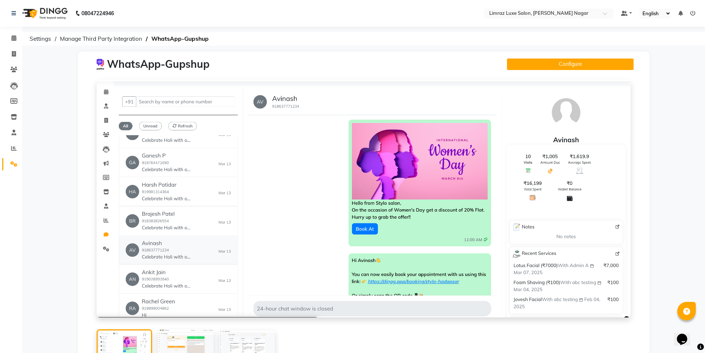
click at [49, 14] on img at bounding box center [44, 13] width 51 height 21
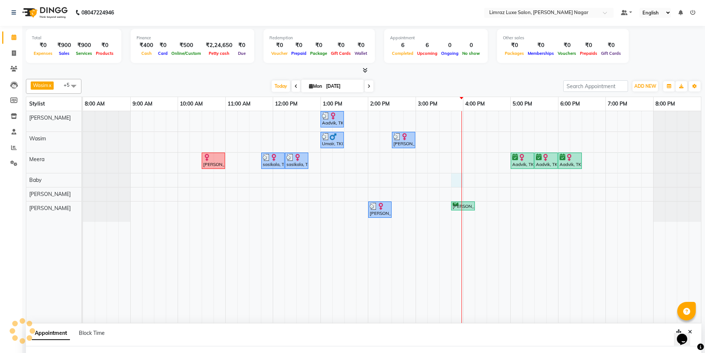
select select "74161"
select select "tentative"
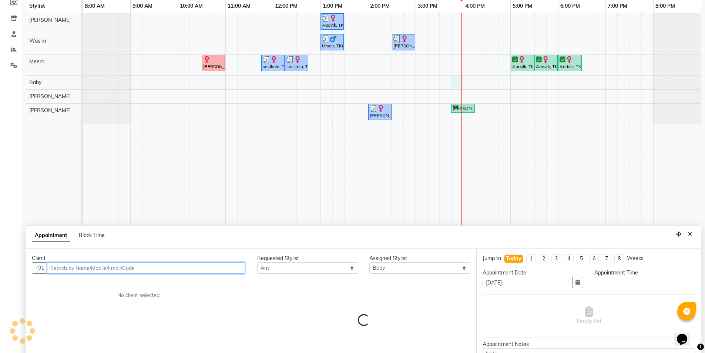
select select "945"
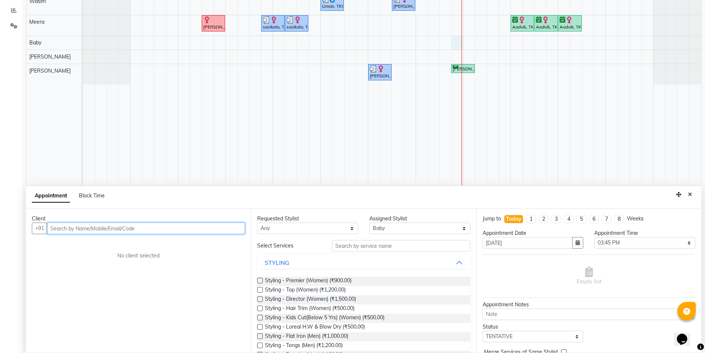
scroll to position [140, 0]
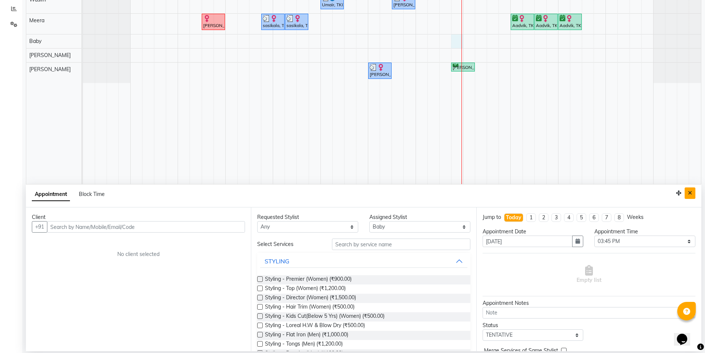
click at [691, 192] on icon "Close" at bounding box center [690, 192] width 4 height 5
